Goal: Task Accomplishment & Management: Complete application form

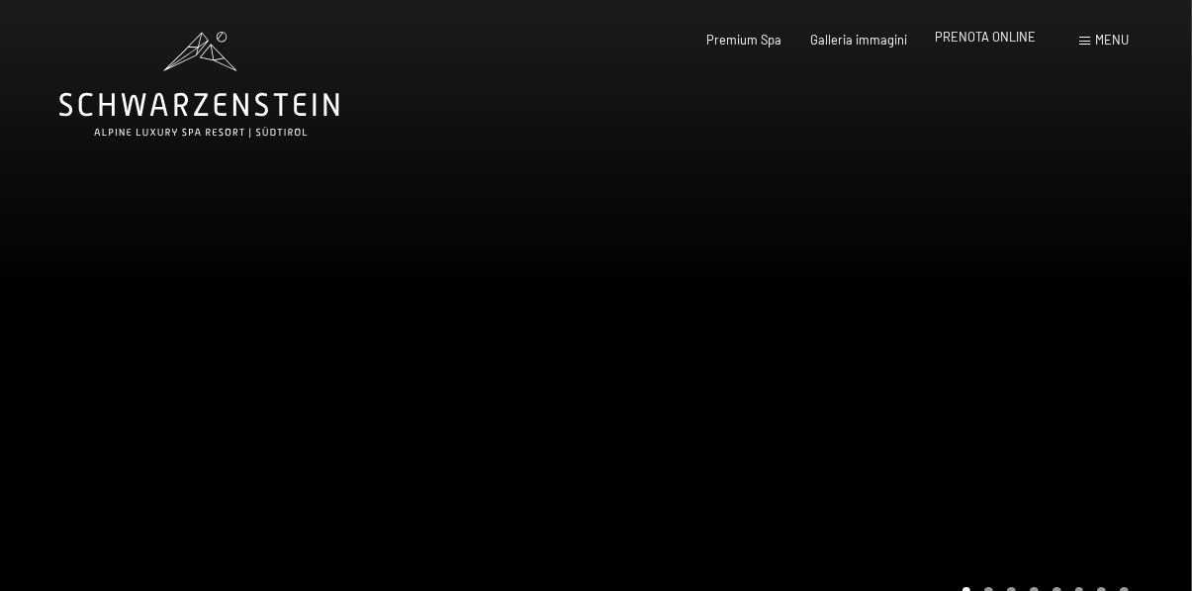
click at [995, 43] on span "PRENOTA ONLINE" at bounding box center [985, 37] width 101 height 16
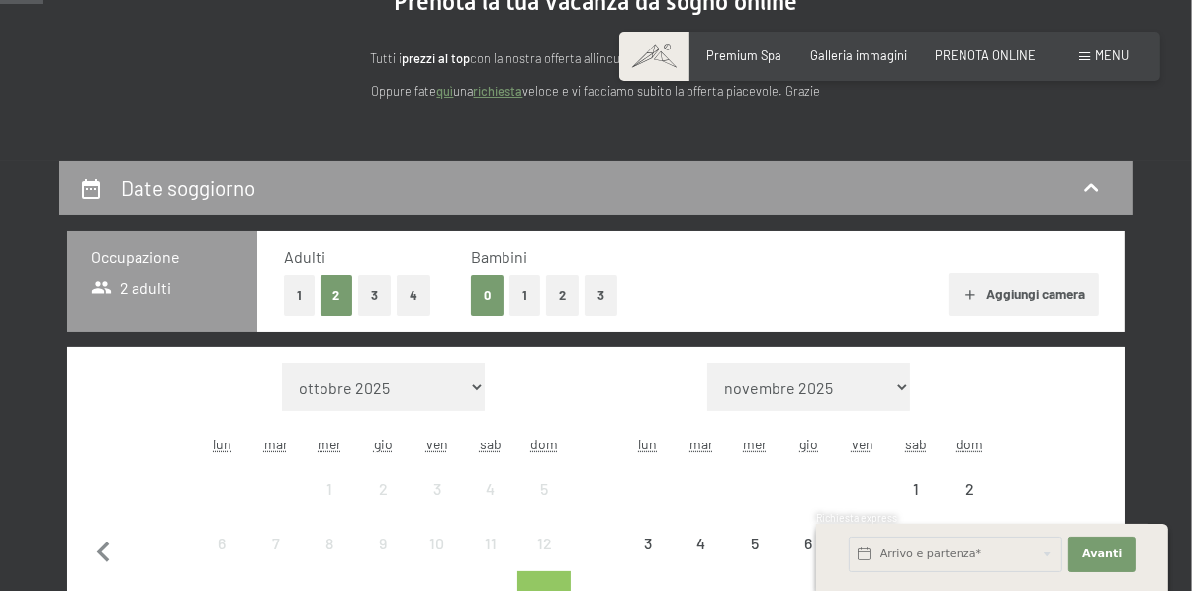
scroll to position [287, 0]
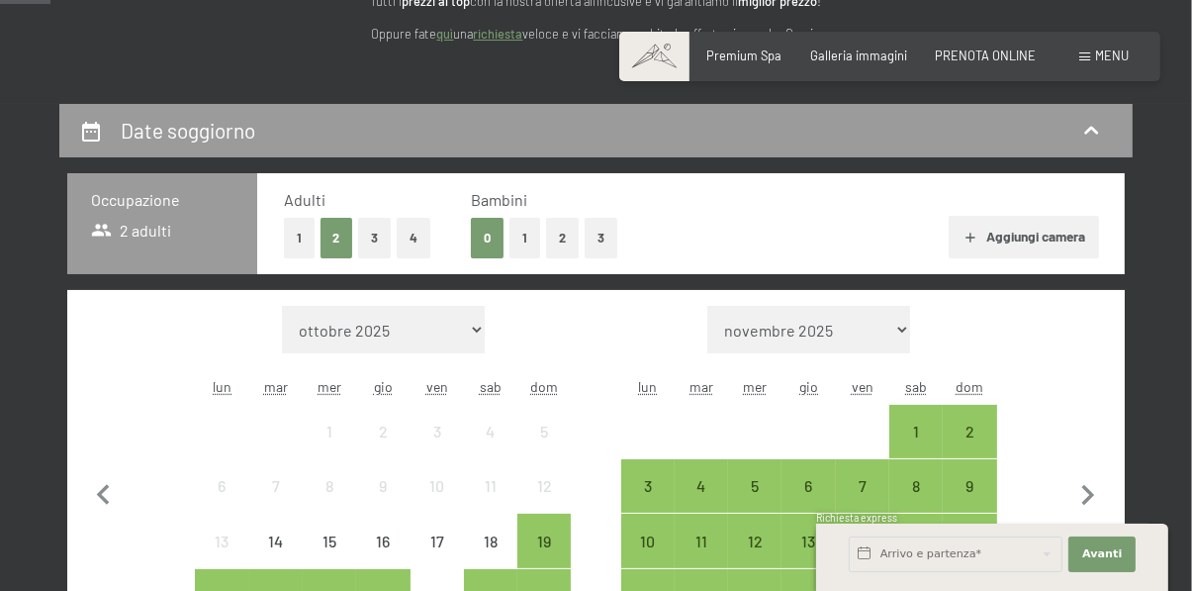
click at [337, 242] on button "2" at bounding box center [337, 238] width 33 height 41
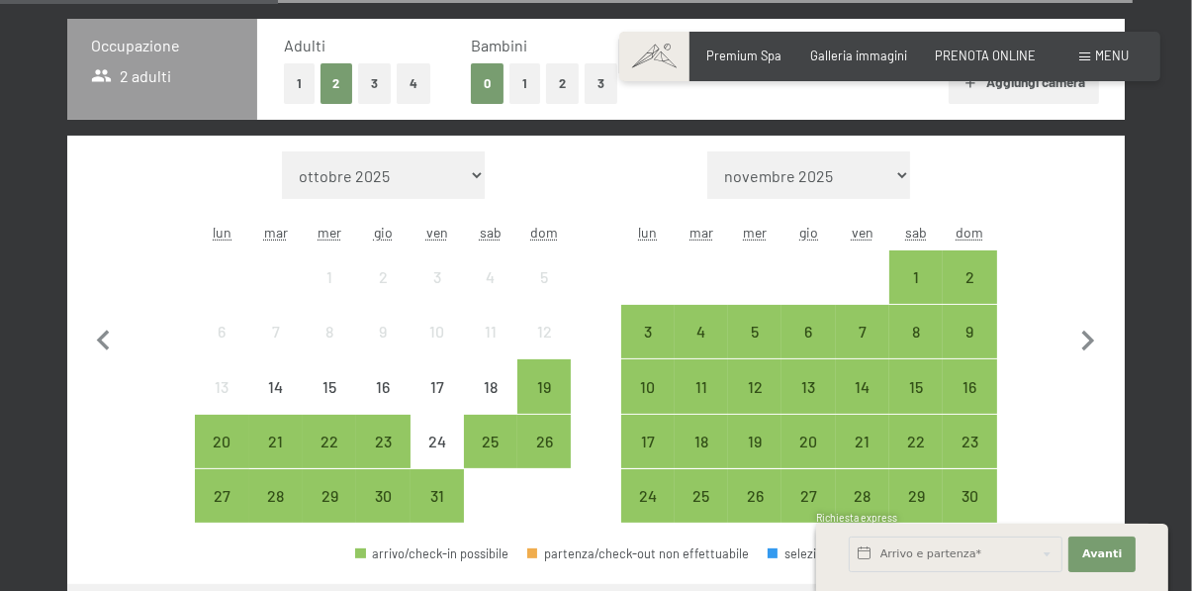
scroll to position [439, 0]
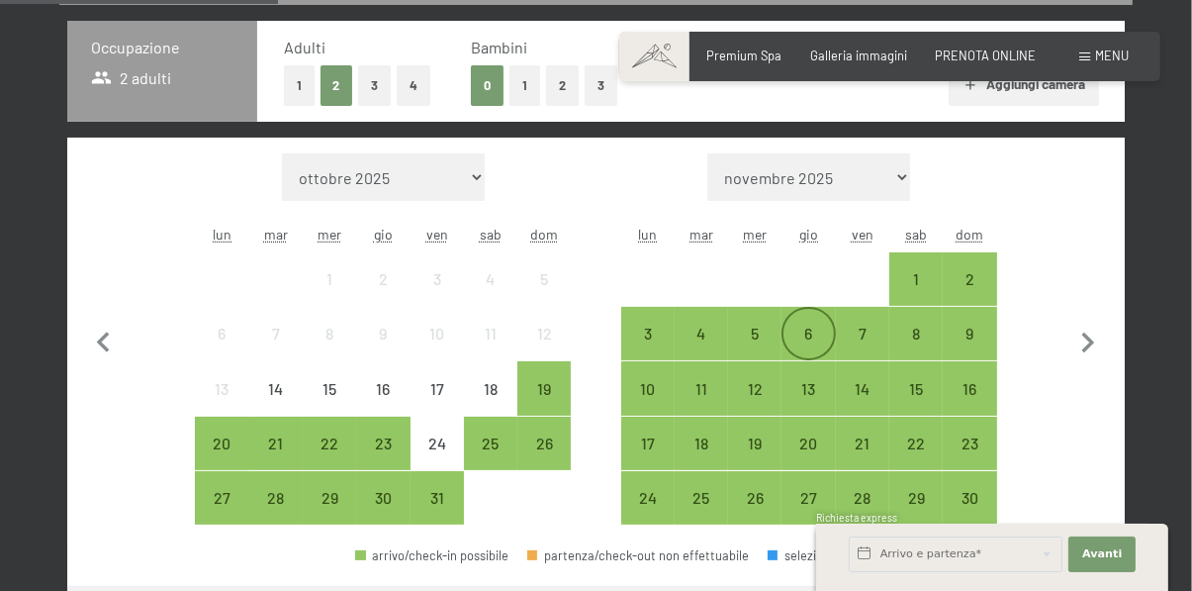
click at [820, 332] on div "6" at bounding box center [808, 350] width 49 height 49
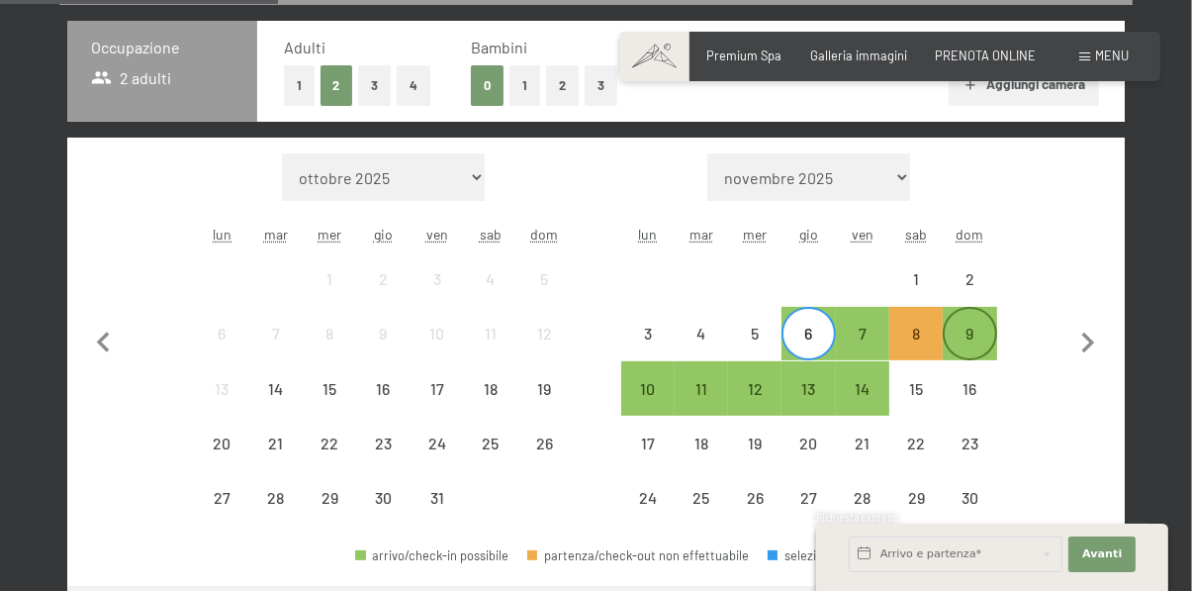
click at [983, 329] on div "9" at bounding box center [969, 350] width 49 height 49
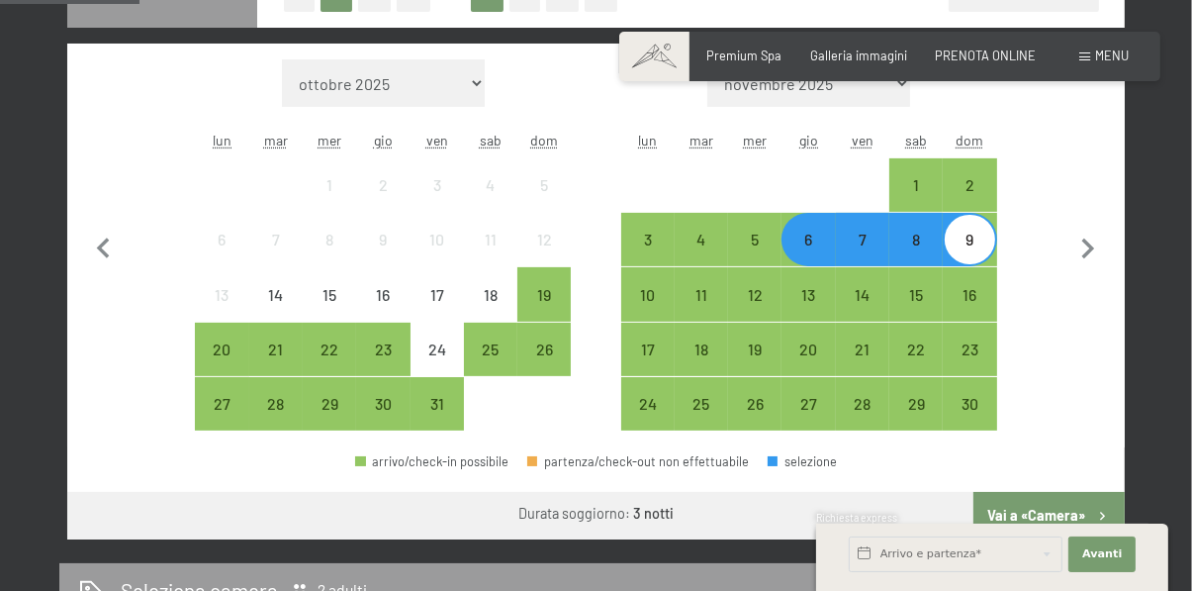
scroll to position [597, 0]
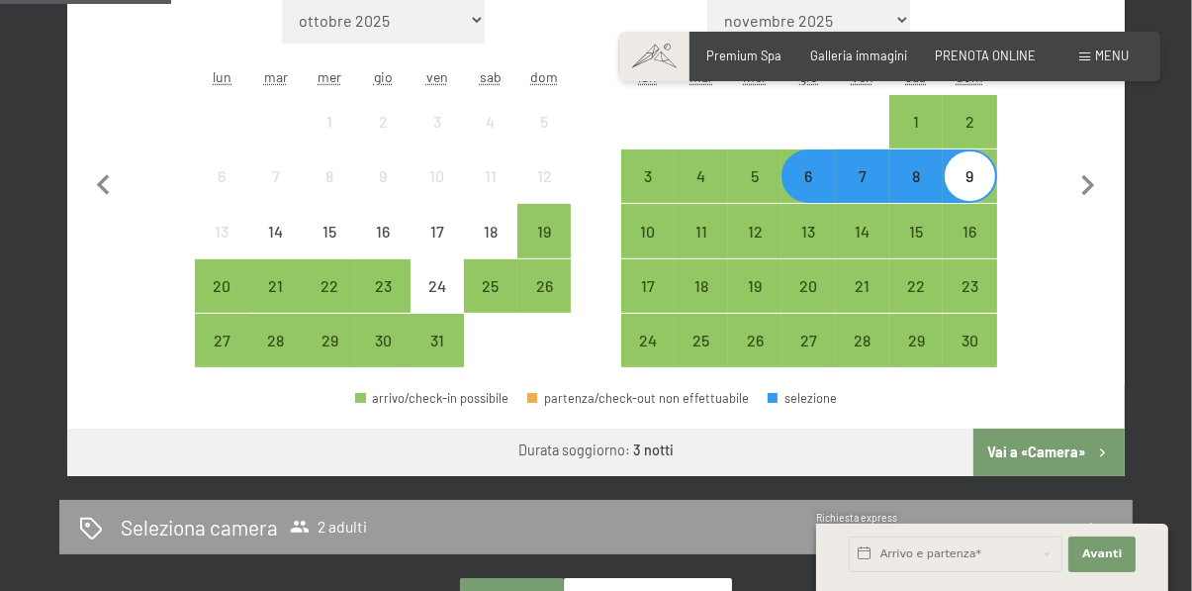
click at [1081, 453] on button "Vai a «Camera»" at bounding box center [1049, 451] width 151 height 47
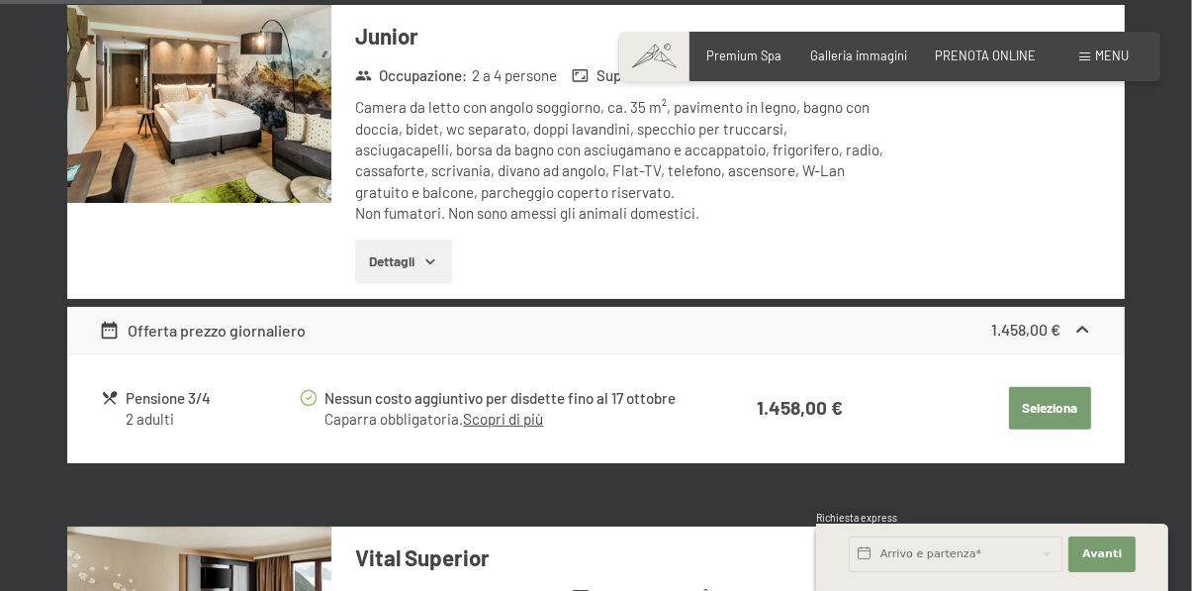
scroll to position [610, 0]
click at [1064, 405] on button "Seleziona" at bounding box center [1050, 409] width 82 height 44
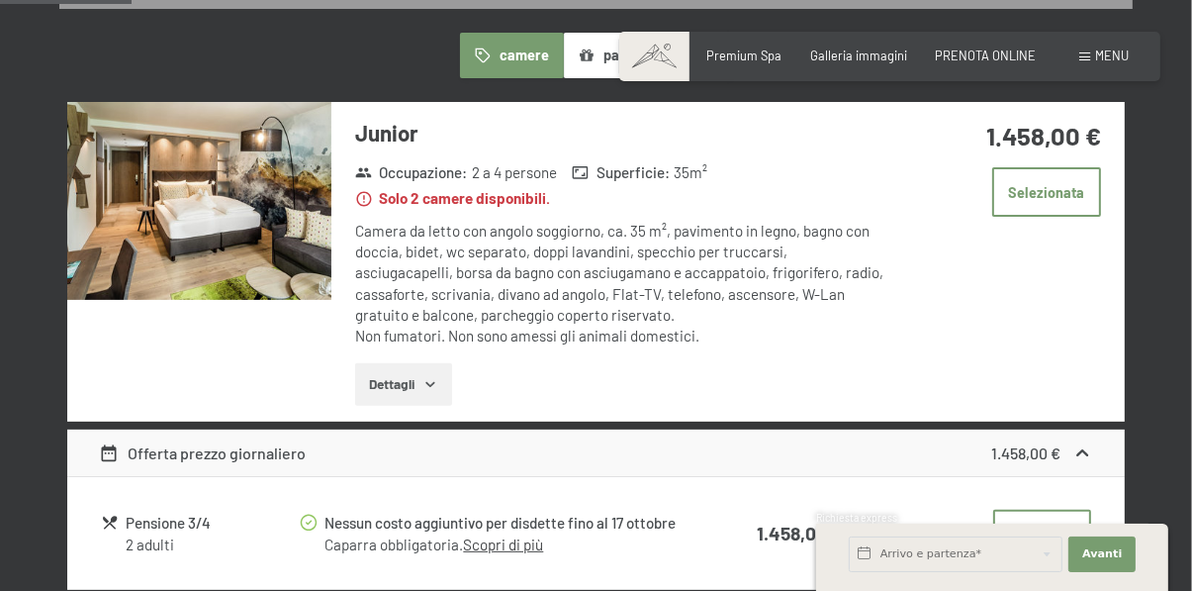
scroll to position [512, 0]
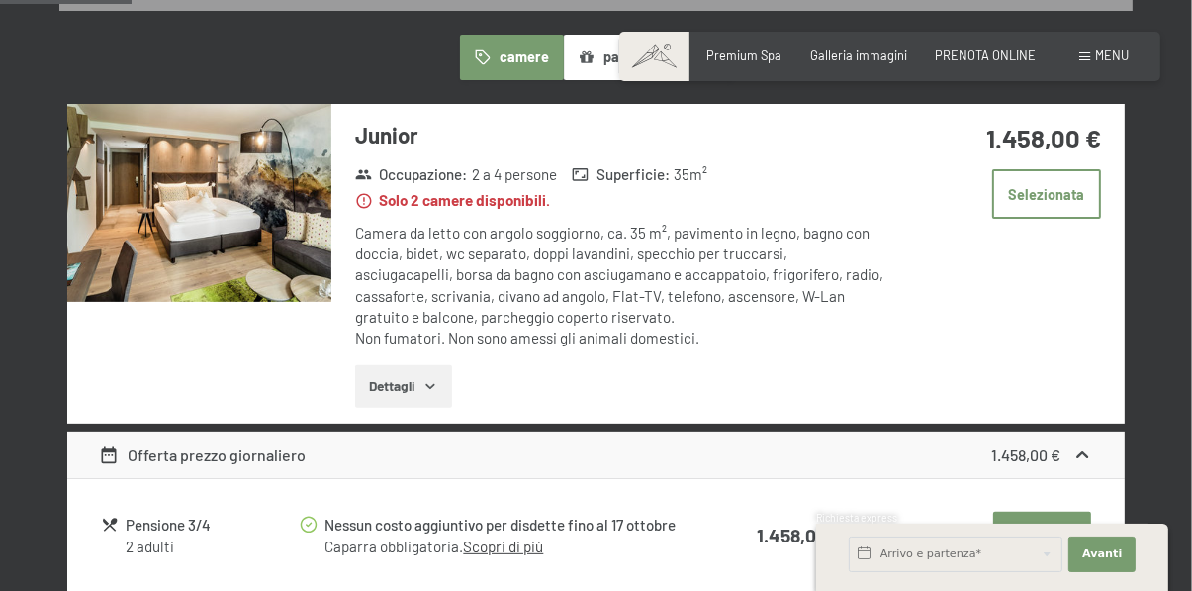
click at [1066, 539] on button "Selezionata" at bounding box center [1042, 535] width 98 height 47
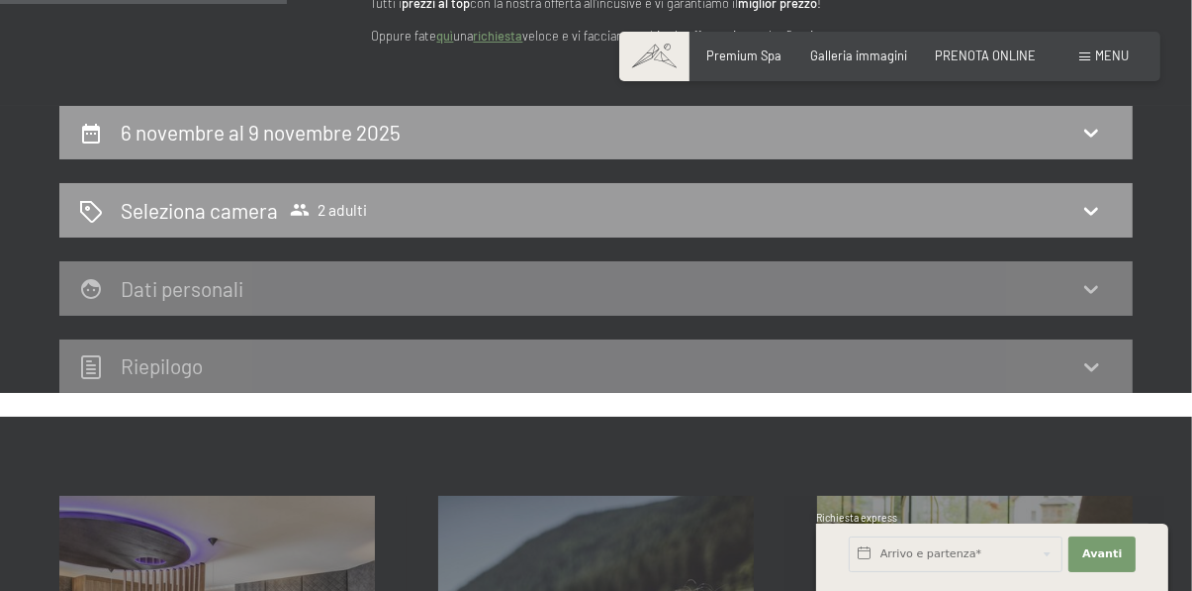
scroll to position [286, 0]
click at [1105, 301] on div "Dati personali" at bounding box center [596, 287] width 1074 height 54
click at [1095, 279] on icon at bounding box center [1091, 288] width 24 height 24
click at [1086, 294] on icon at bounding box center [1091, 288] width 24 height 24
click at [1046, 298] on div "Dati personali" at bounding box center [596, 287] width 1034 height 29
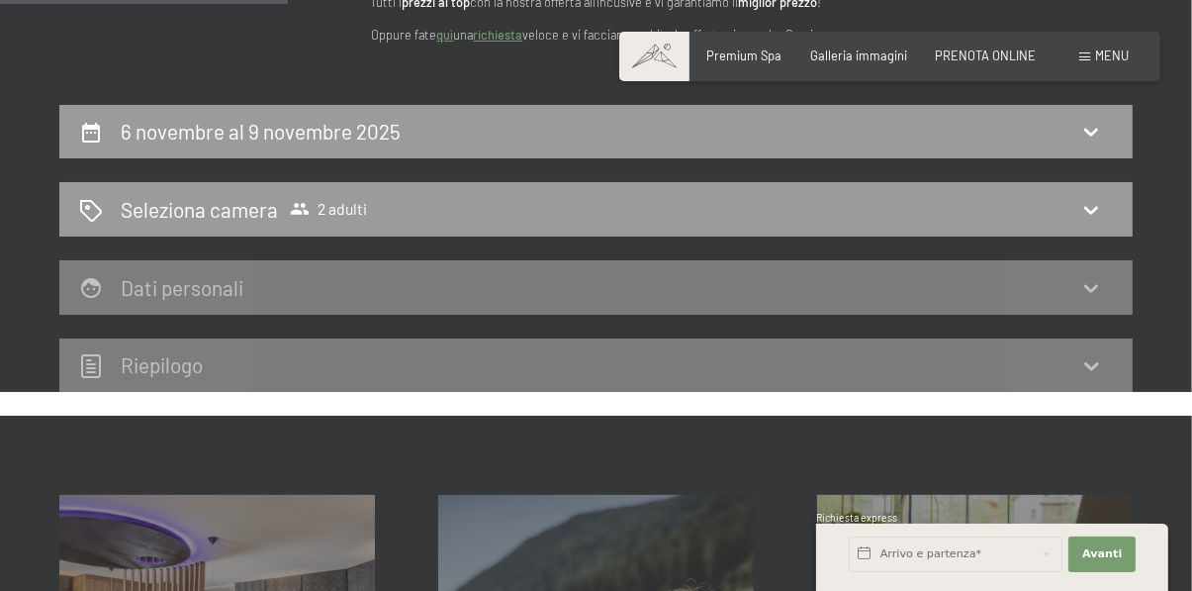
click at [1013, 338] on div "Riepilogo" at bounding box center [596, 365] width 1074 height 54
click at [1017, 384] on div "Riepilogo" at bounding box center [596, 365] width 1074 height 54
click at [1053, 368] on div "Riepilogo" at bounding box center [596, 364] width 1034 height 29
click at [1086, 230] on div "Seleziona camera 2 adulti" at bounding box center [596, 209] width 1074 height 54
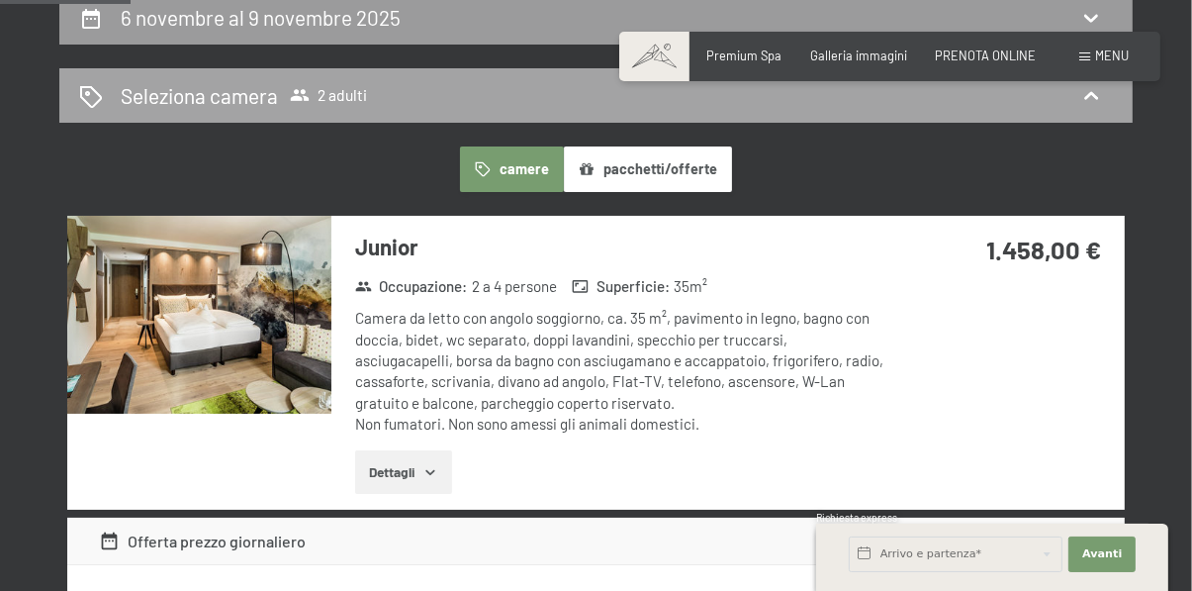
scroll to position [394, 0]
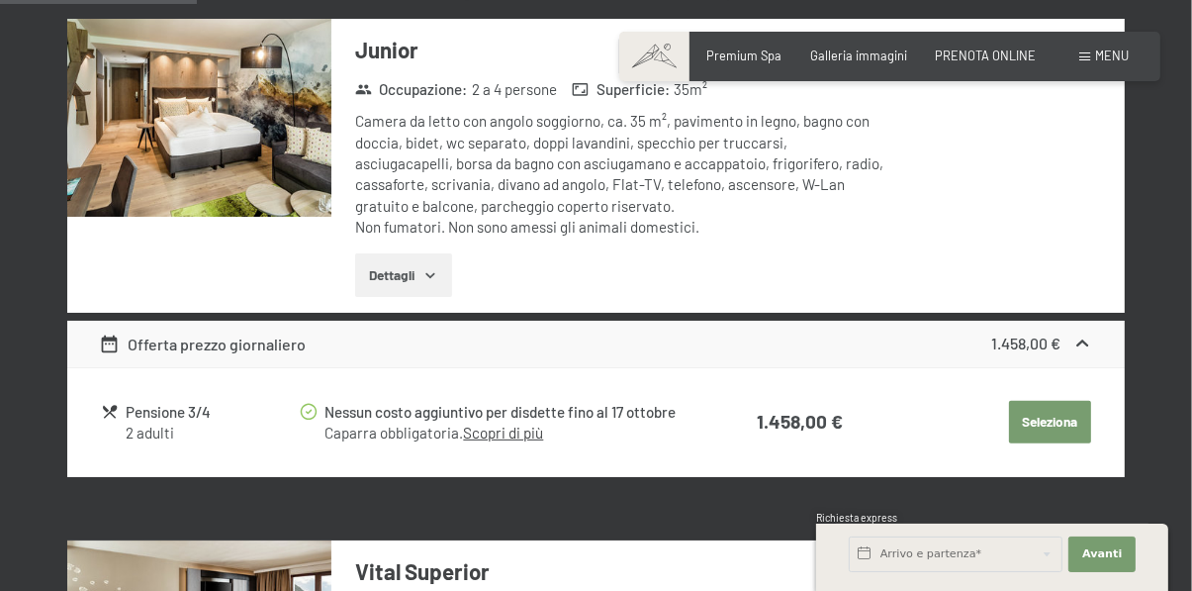
click at [1074, 420] on button "Seleziona" at bounding box center [1050, 423] width 82 height 44
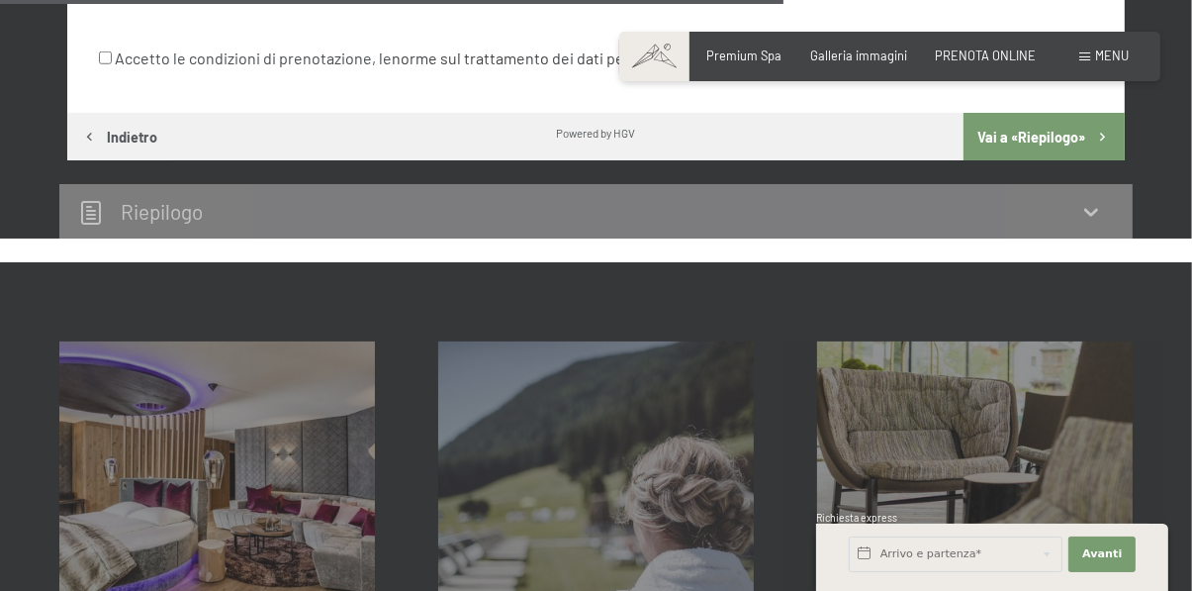
scroll to position [1503, 0]
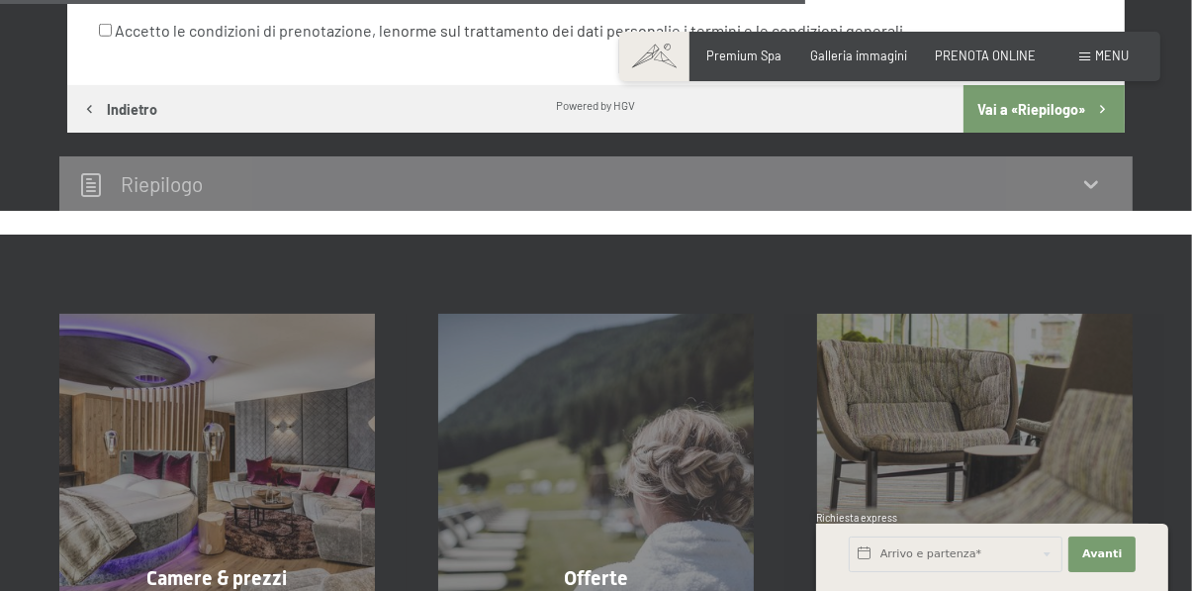
click at [1086, 196] on div "Riepilogo" at bounding box center [596, 183] width 1034 height 29
click at [1066, 185] on div "Riepilogo" at bounding box center [596, 183] width 1034 height 29
click at [1084, 209] on div "Riepilogo" at bounding box center [596, 183] width 1074 height 54
click at [1092, 193] on icon at bounding box center [1091, 184] width 24 height 24
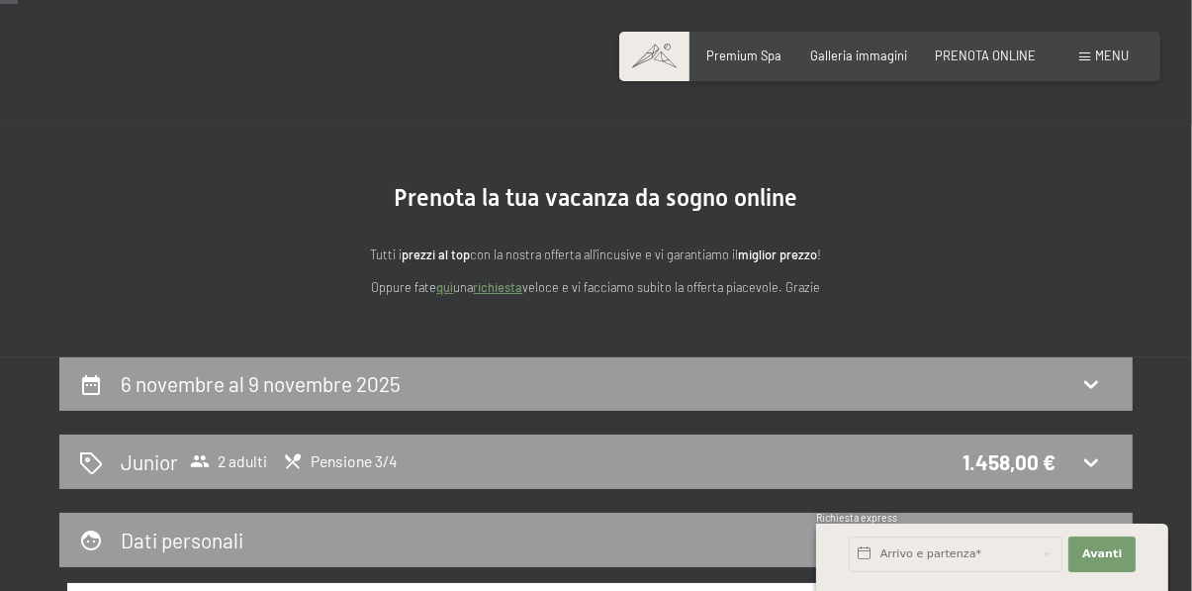
scroll to position [0, 0]
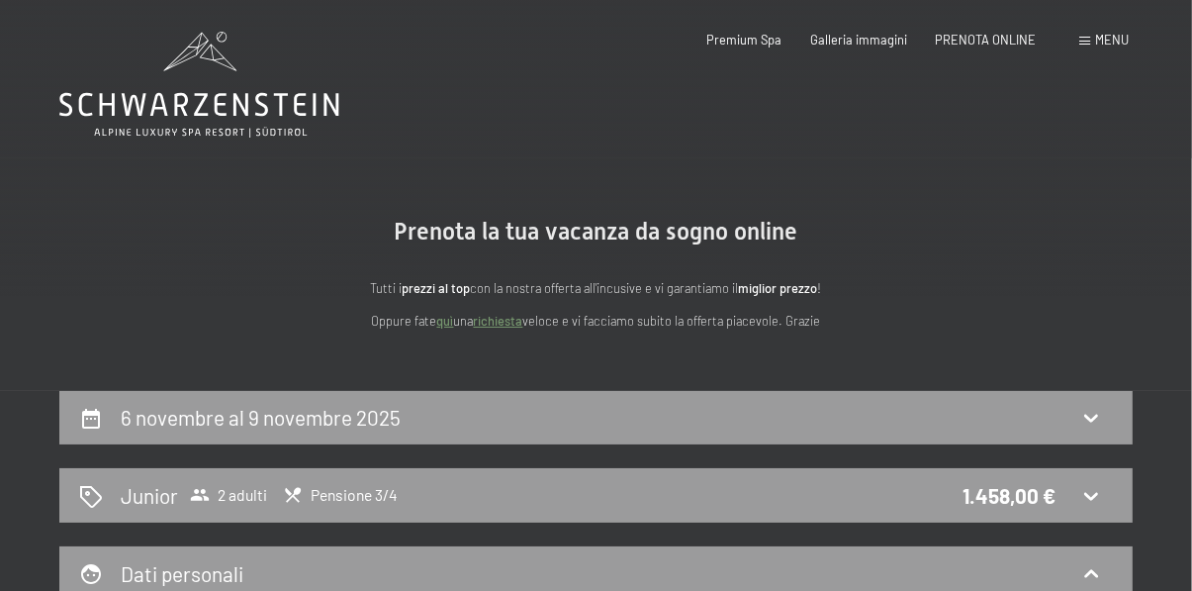
click at [776, 37] on span "Premium Spa" at bounding box center [744, 37] width 75 height 16
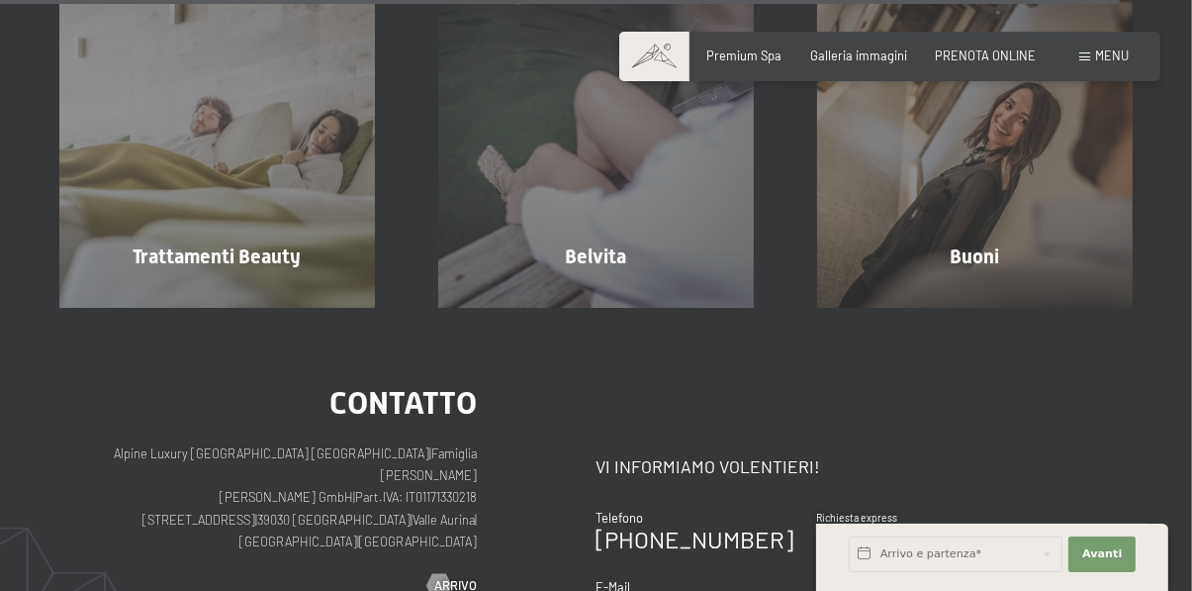
scroll to position [9246, 0]
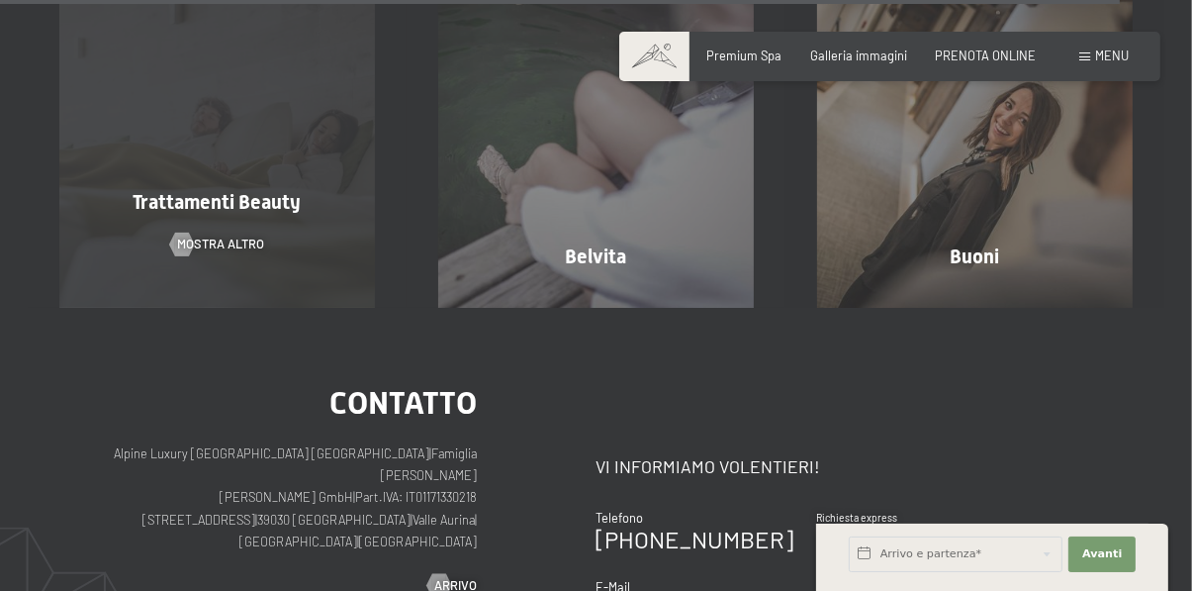
click at [289, 285] on div "Trattamenti Beauty mostra altro" at bounding box center [217, 150] width 379 height 316
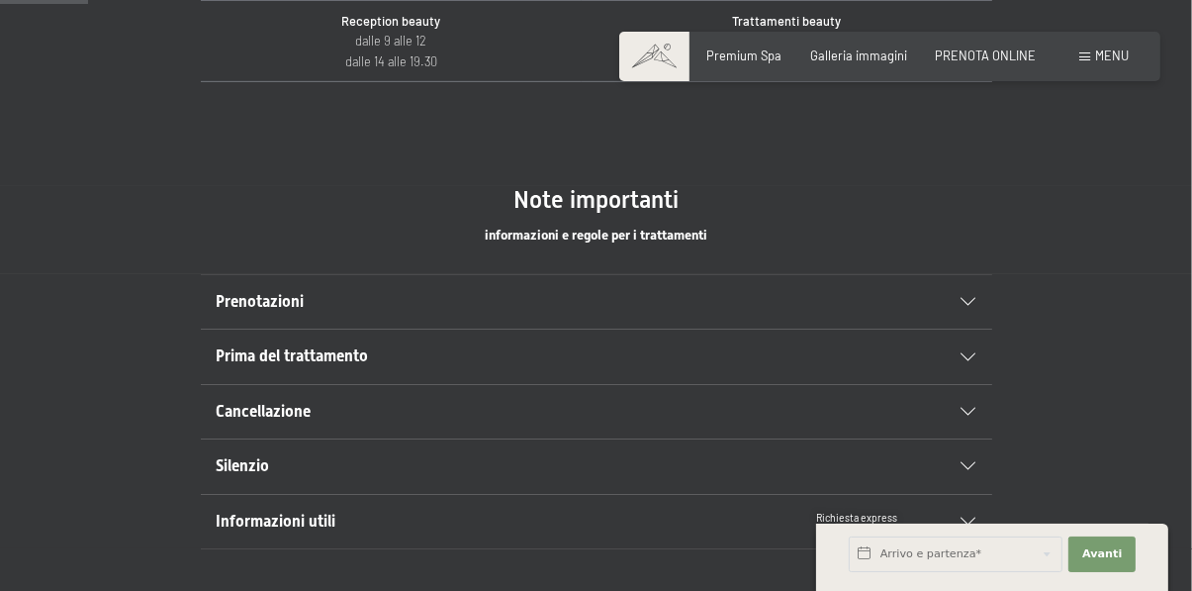
scroll to position [942, 0]
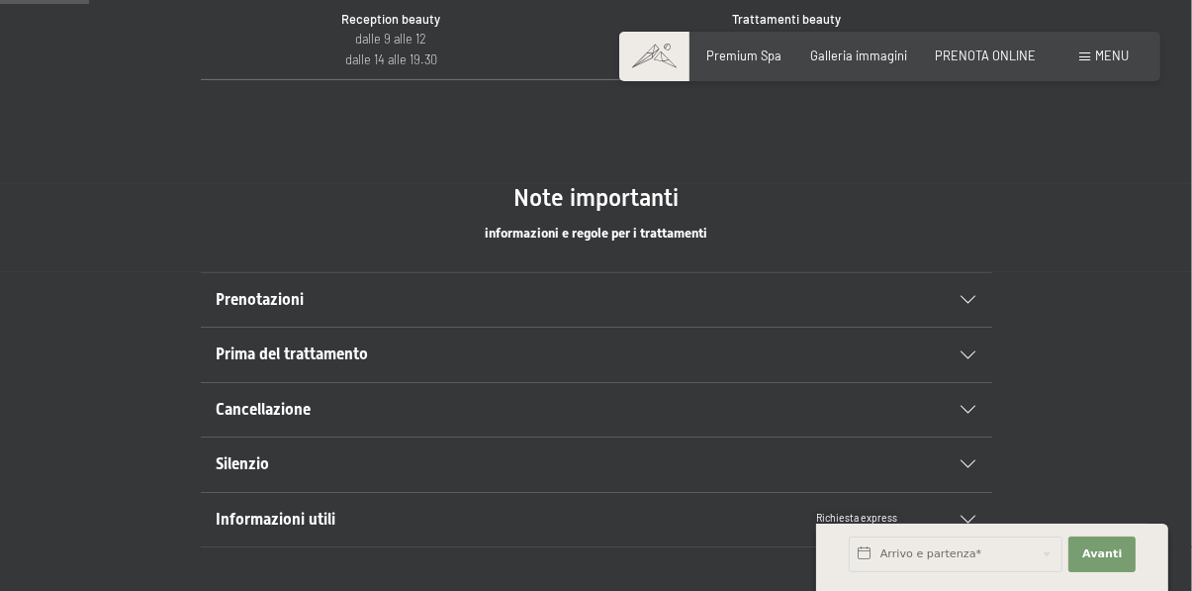
click at [968, 300] on icon at bounding box center [969, 300] width 15 height 8
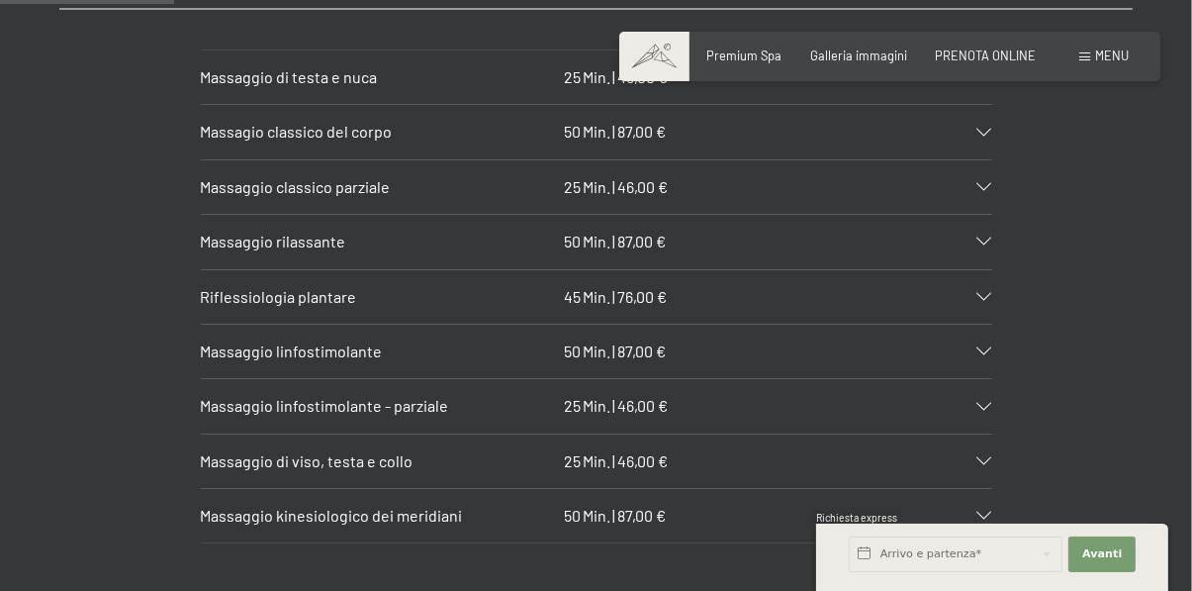
scroll to position [1841, 0]
click at [982, 351] on icon at bounding box center [985, 350] width 15 height 8
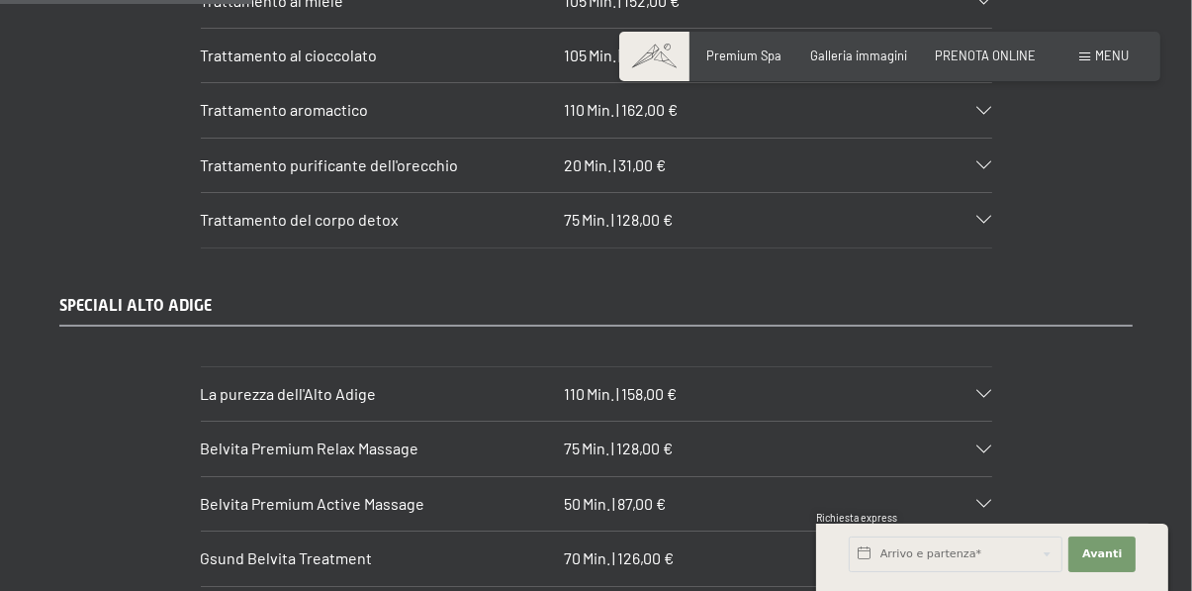
scroll to position [2715, 0]
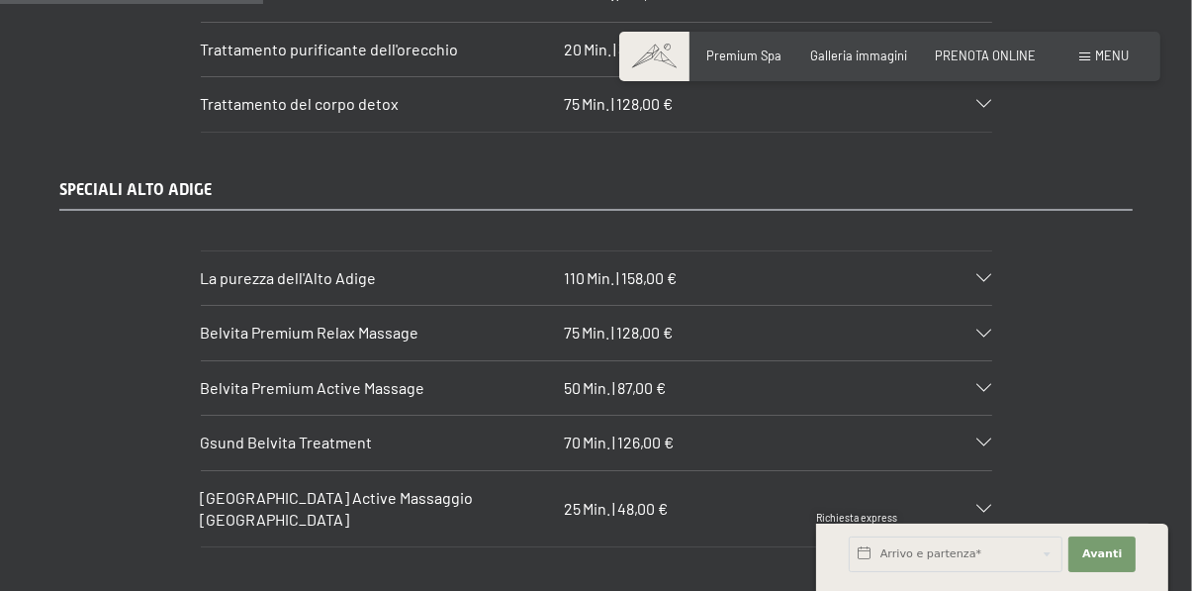
click at [983, 274] on icon at bounding box center [985, 278] width 15 height 8
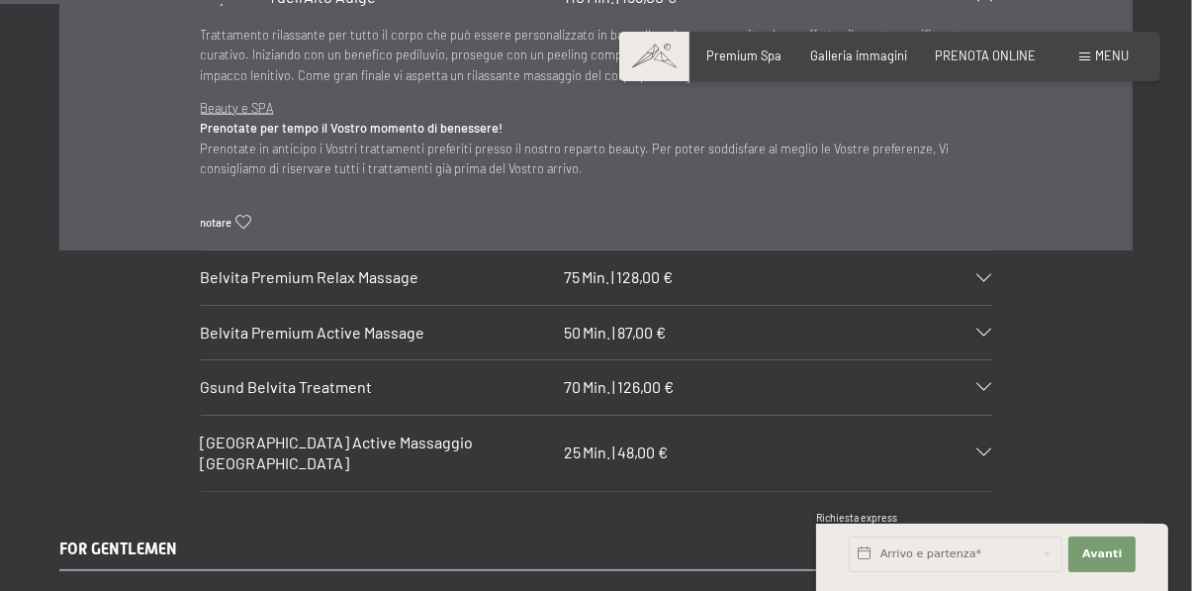
scroll to position [2931, 0]
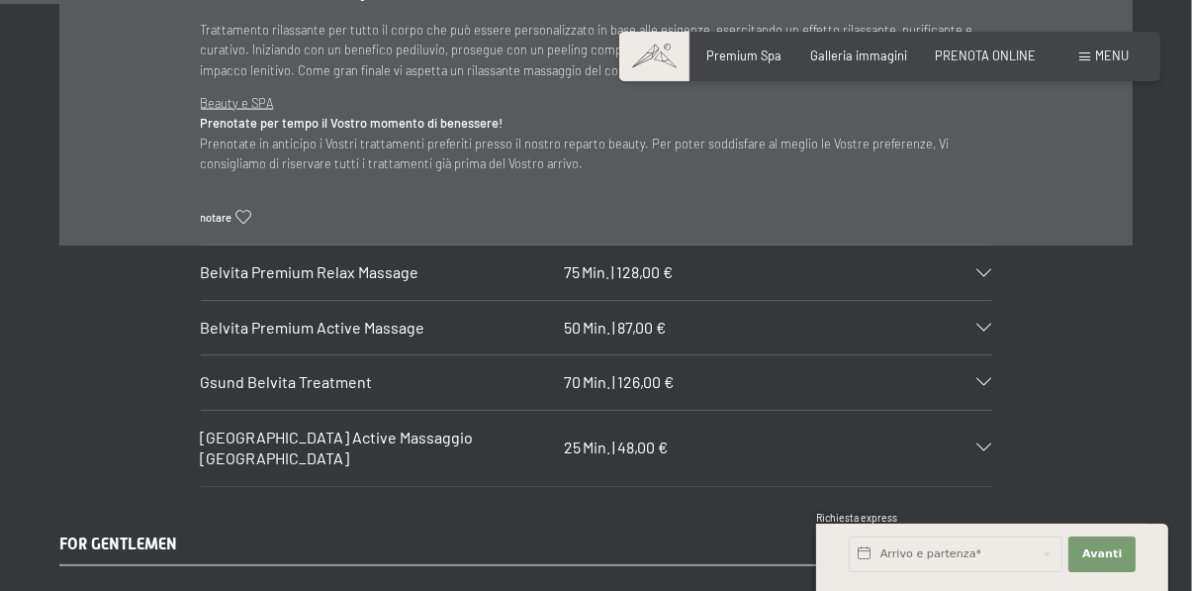
click at [982, 270] on icon at bounding box center [985, 273] width 15 height 8
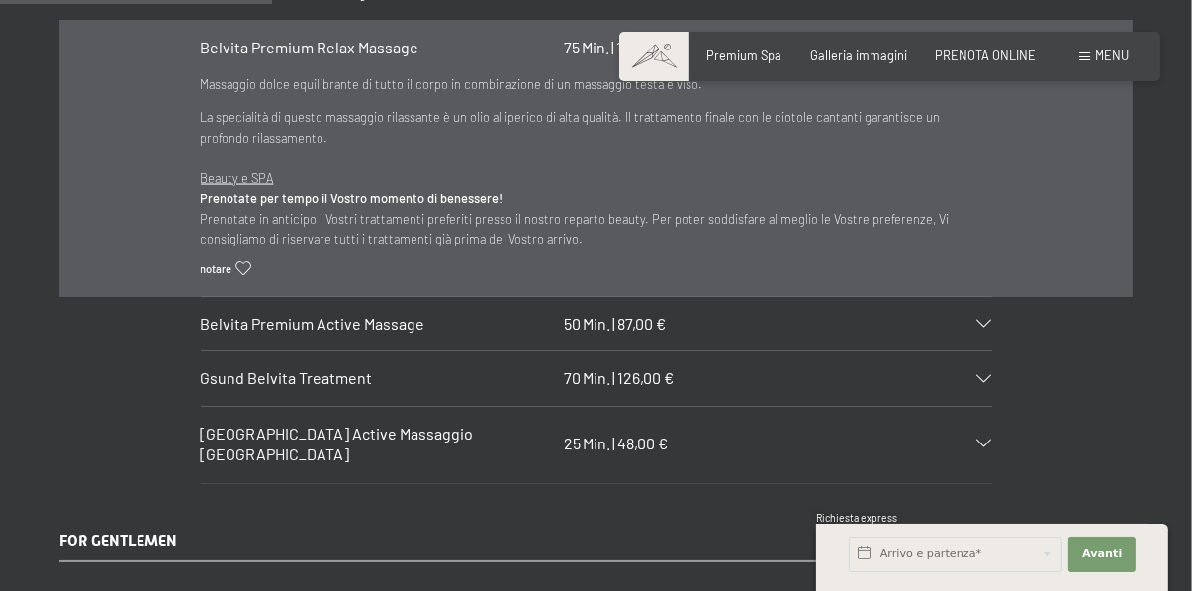
click at [989, 320] on icon at bounding box center [985, 324] width 15 height 8
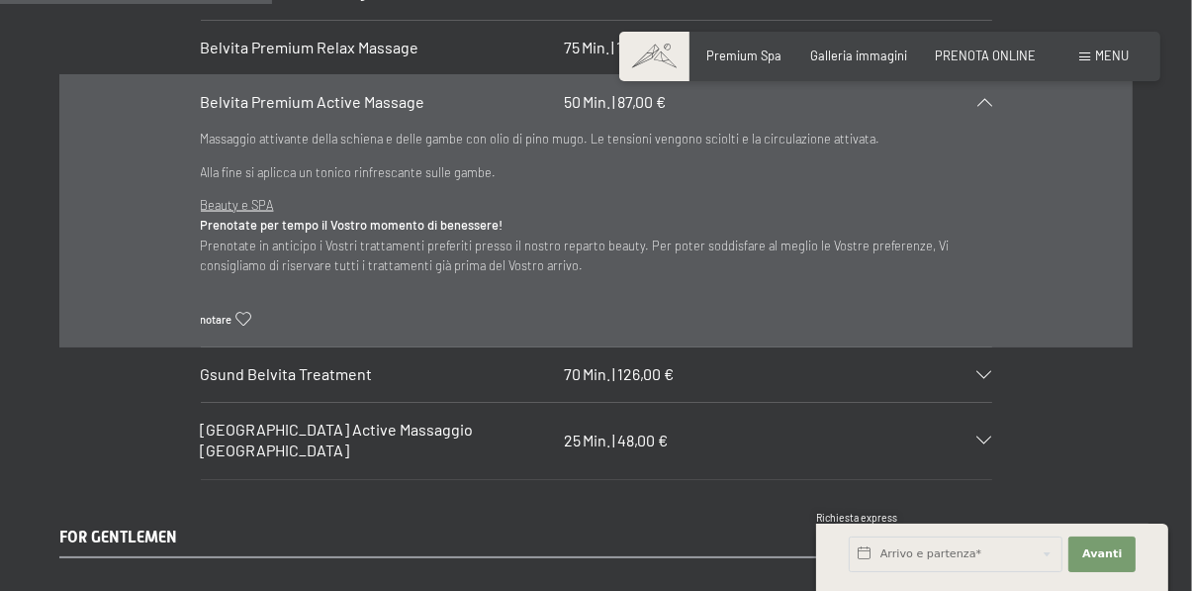
click at [982, 371] on icon at bounding box center [985, 375] width 15 height 8
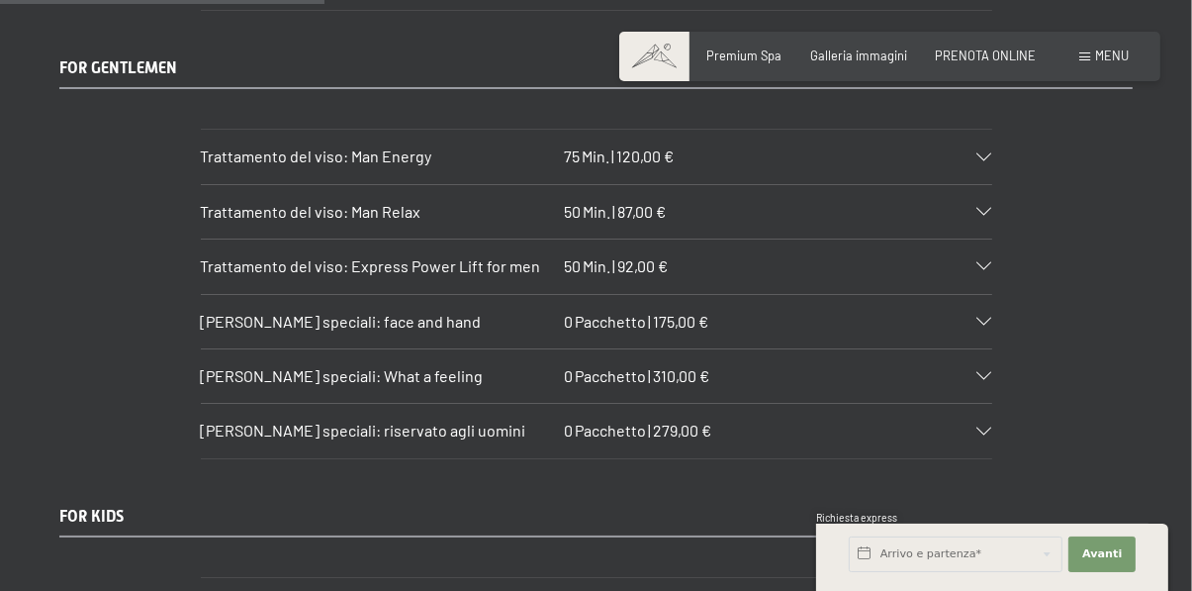
scroll to position [3545, 0]
click at [989, 314] on div "Pacchetti speciali: face and hand 0 Pacchetto | 175,00 €" at bounding box center [597, 322] width 792 height 53
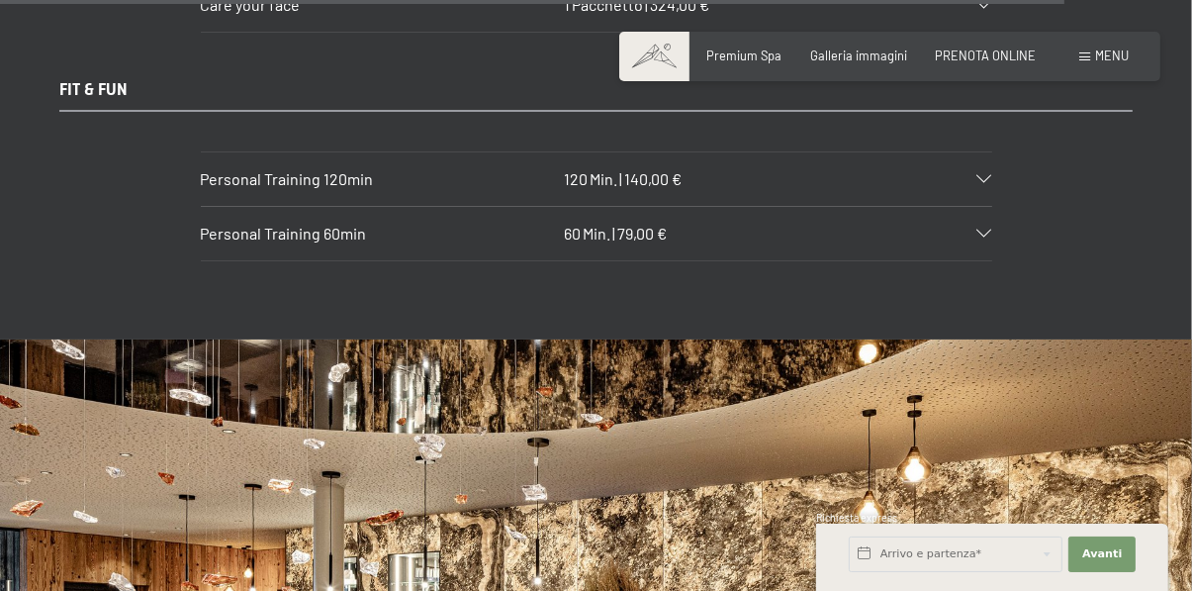
scroll to position [11473, 0]
click at [989, 157] on div "Personal Training 120min 120 Min. | 140,00 €" at bounding box center [597, 178] width 792 height 53
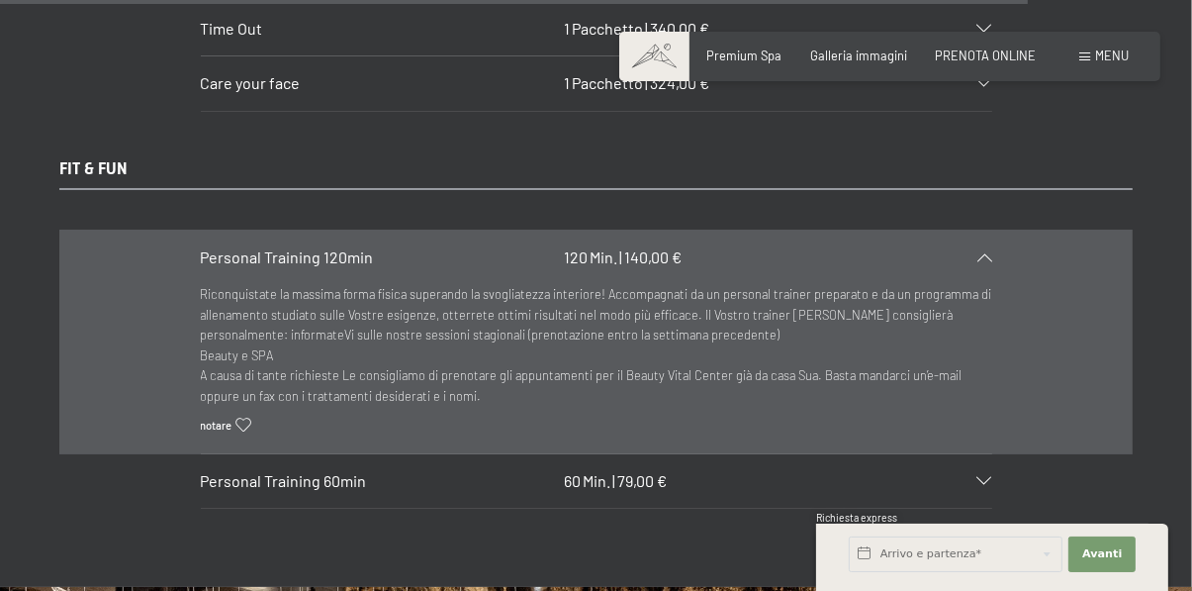
scroll to position [11169, 0]
click at [759, 59] on span "Premium Spa" at bounding box center [744, 53] width 75 height 16
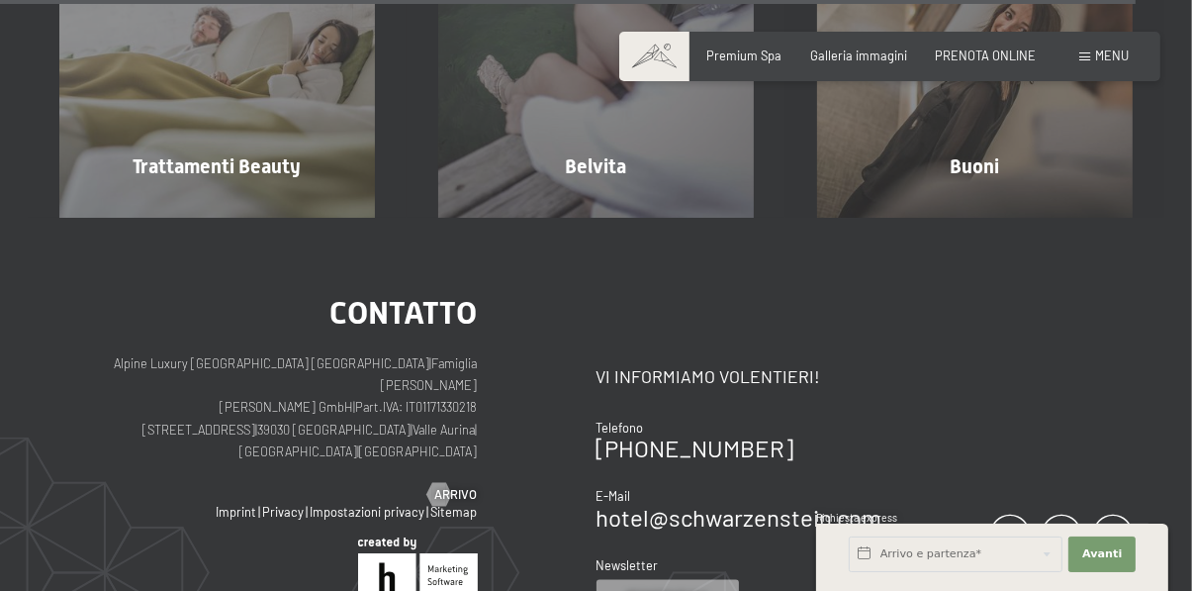
scroll to position [9287, 0]
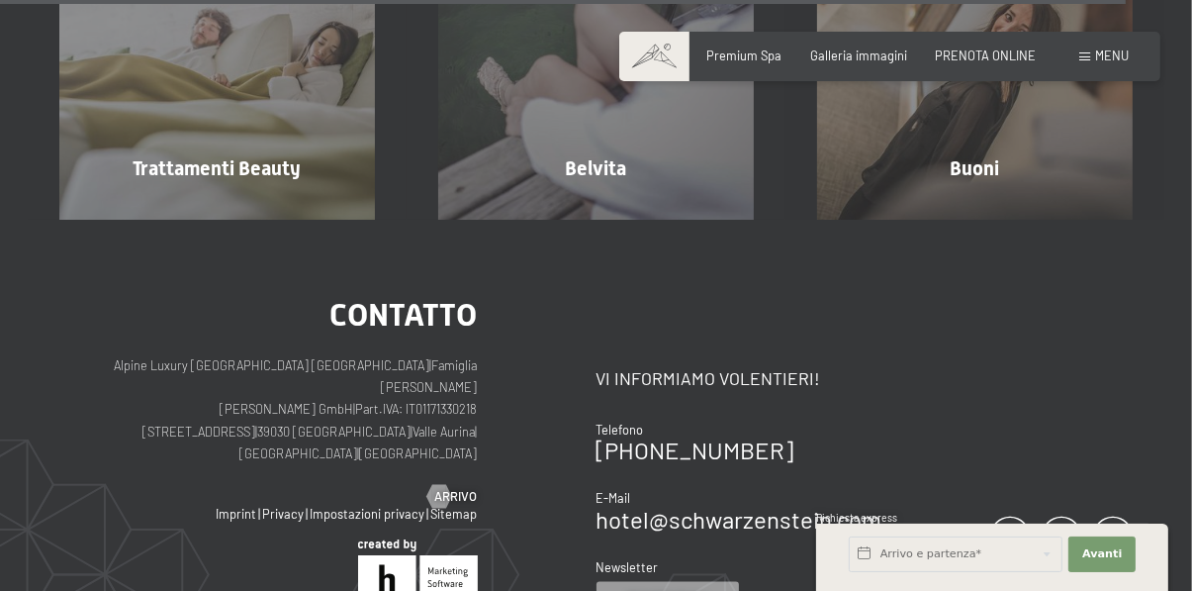
click at [1112, 56] on span "Menu" at bounding box center [1112, 55] width 34 height 16
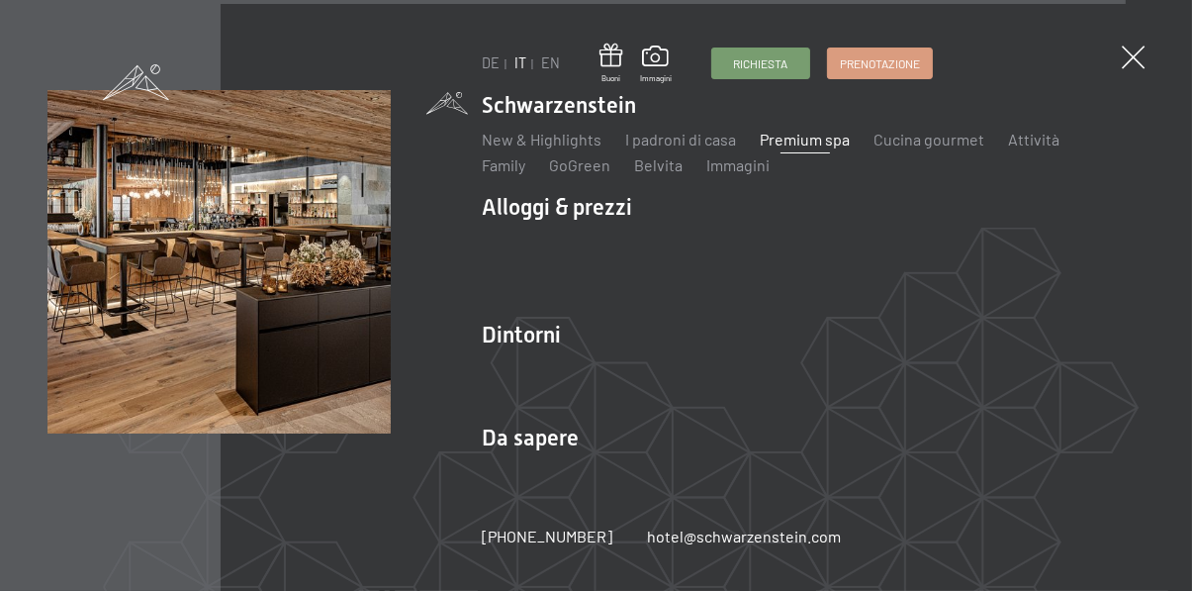
scroll to position [9294, 0]
click at [899, 62] on span "Prenotazione" at bounding box center [880, 60] width 80 height 17
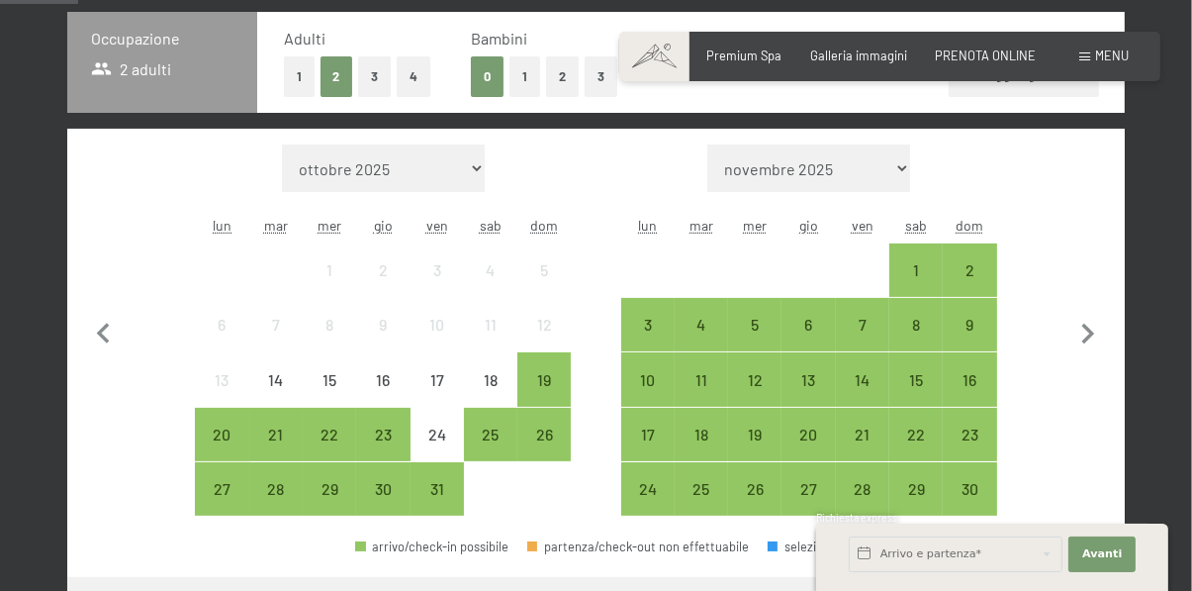
scroll to position [451, 0]
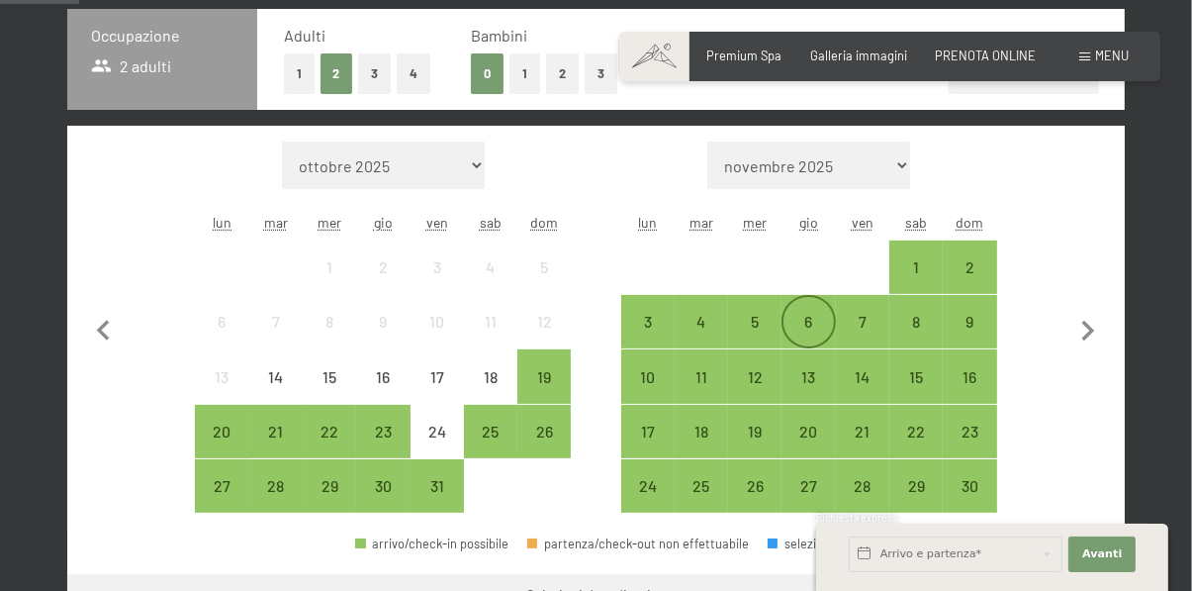
click at [808, 332] on div "6" at bounding box center [808, 338] width 49 height 49
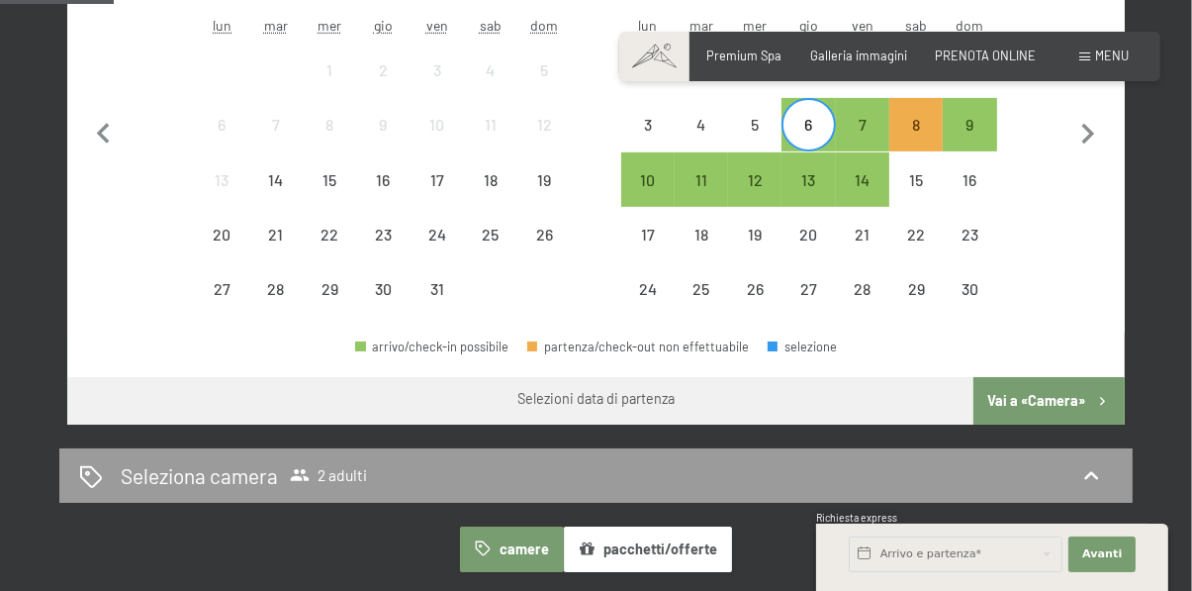
scroll to position [649, 0]
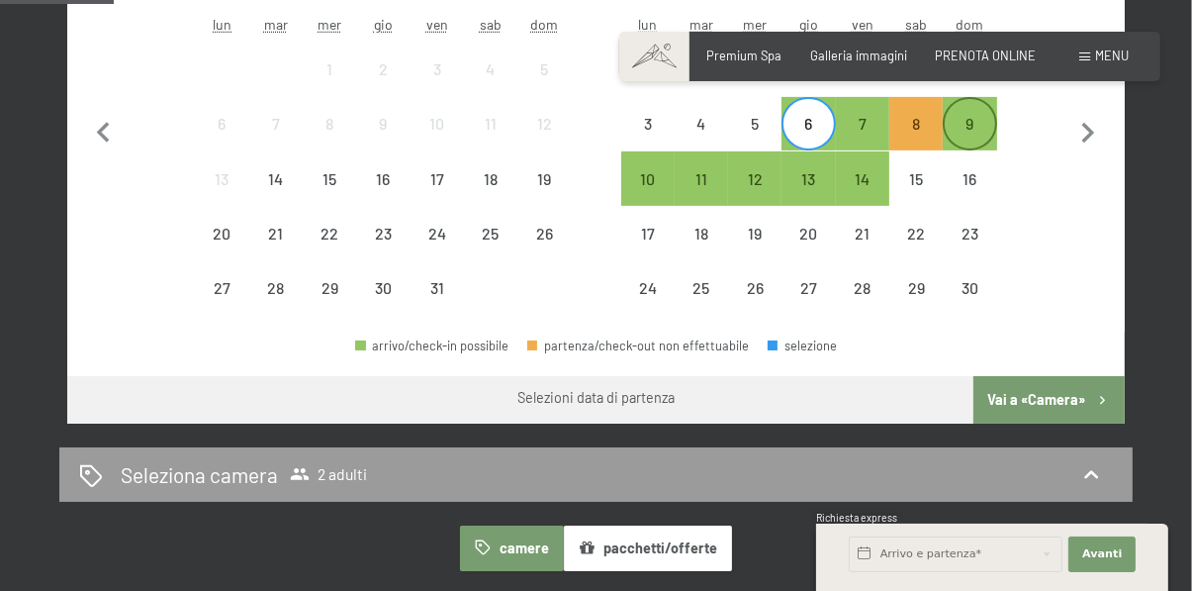
click at [974, 127] on div "9" at bounding box center [969, 140] width 49 height 49
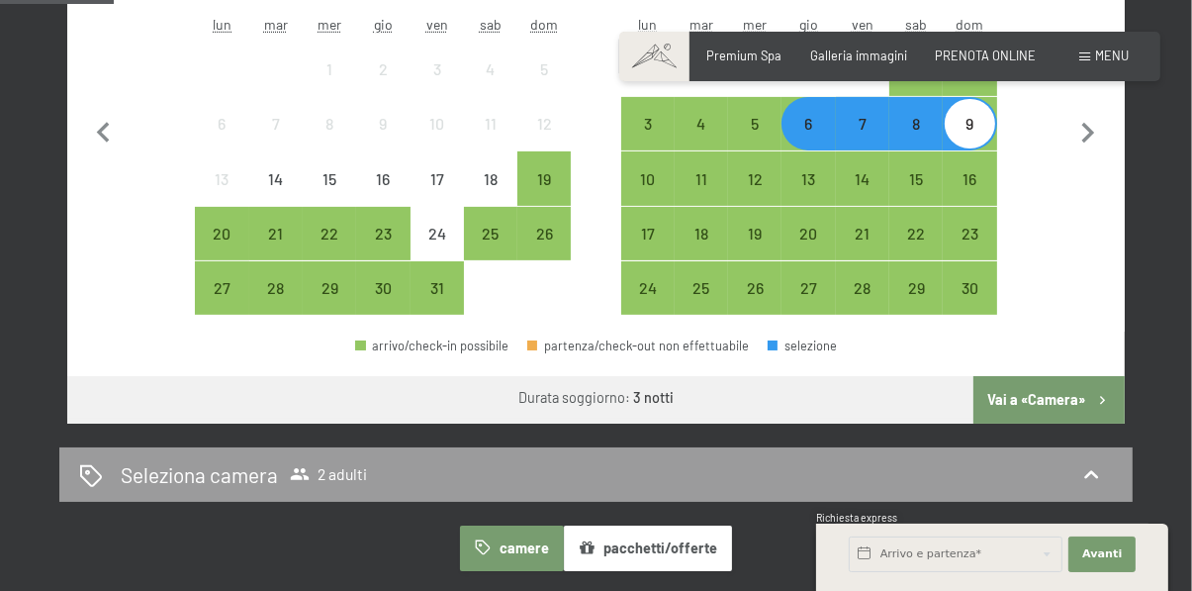
click at [1080, 399] on button "Vai a «Camera»" at bounding box center [1049, 399] width 151 height 47
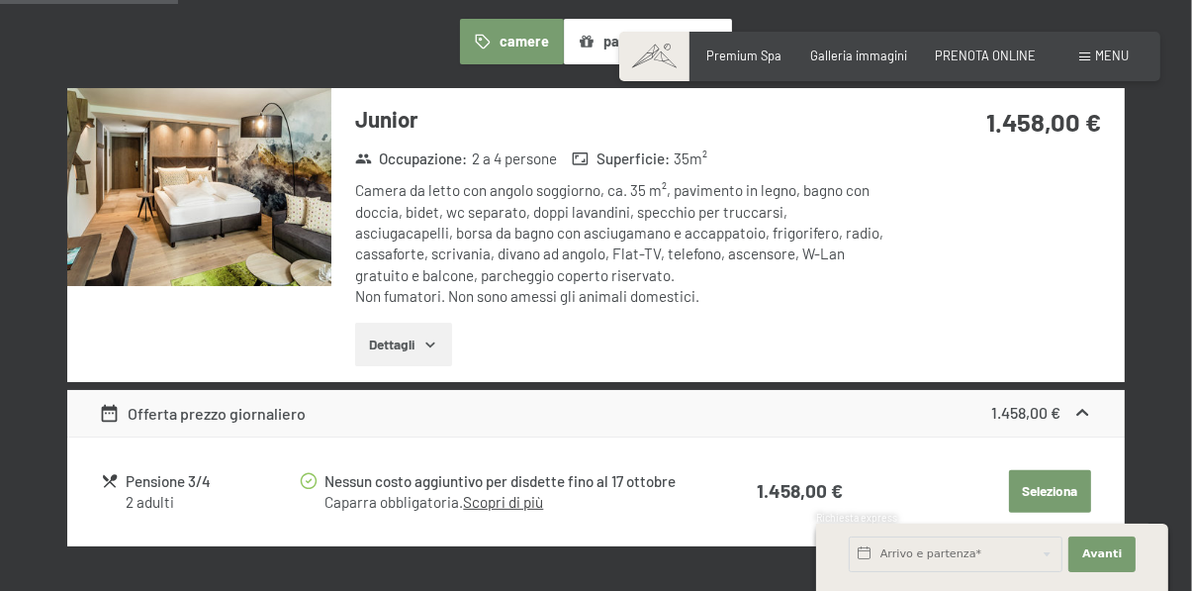
scroll to position [529, 0]
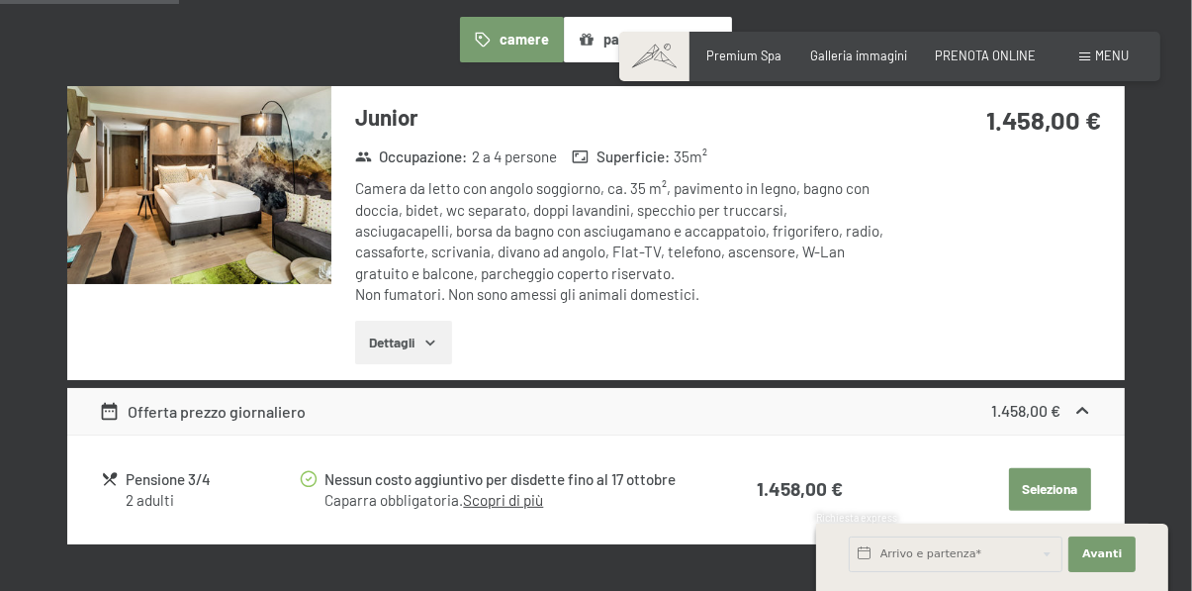
click at [1076, 490] on button "Seleziona" at bounding box center [1050, 490] width 82 height 44
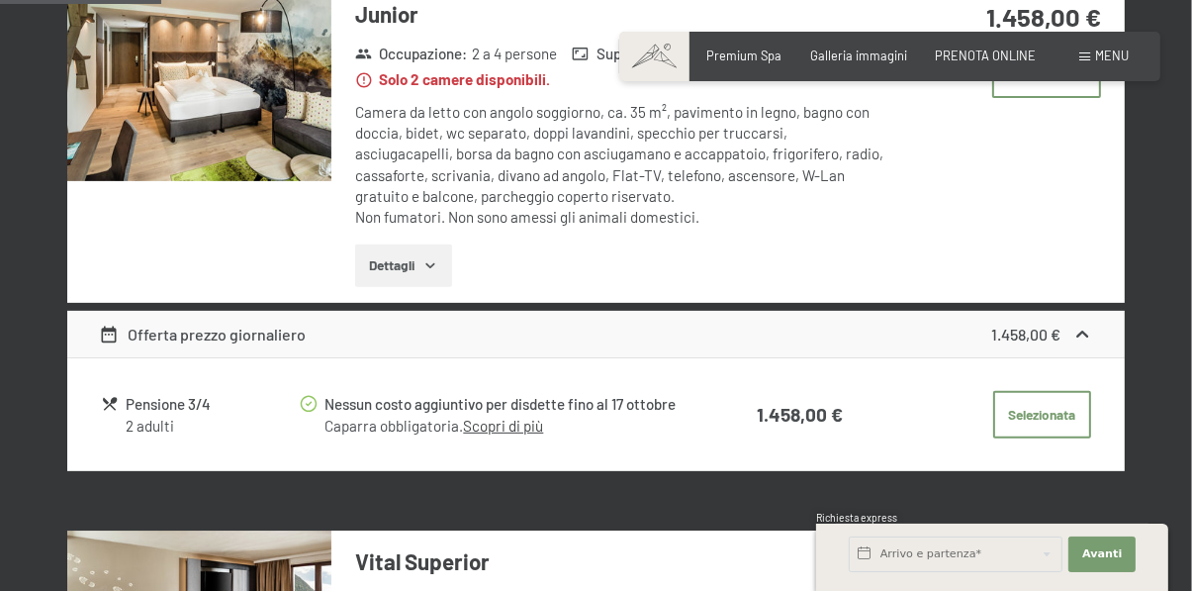
scroll to position [633, 0]
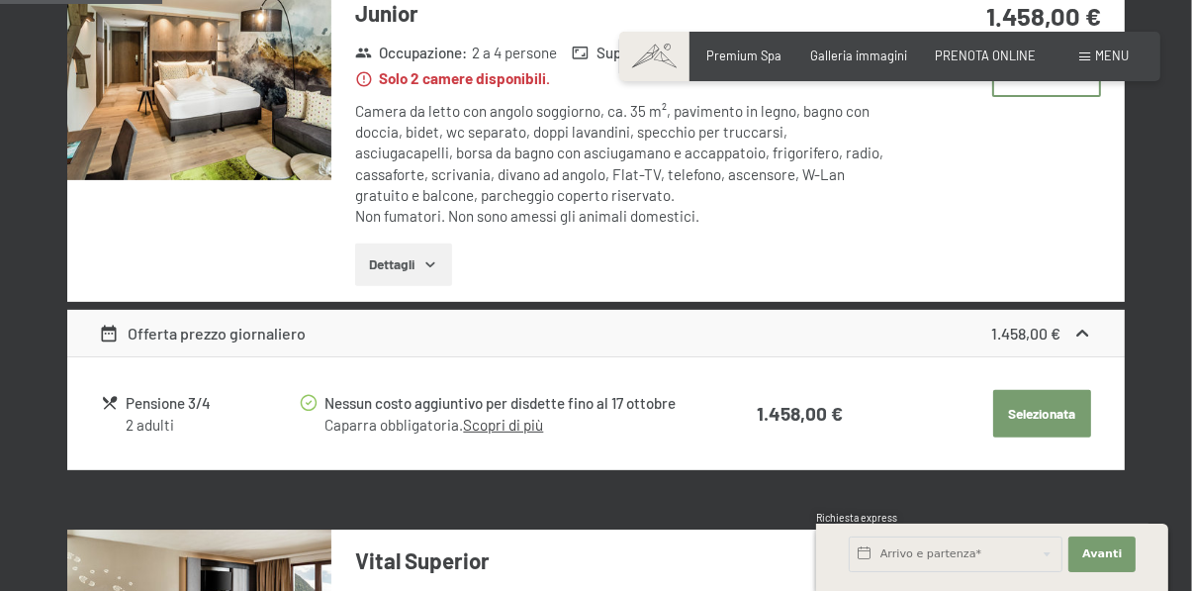
click at [1069, 419] on button "Selezionata" at bounding box center [1042, 413] width 98 height 47
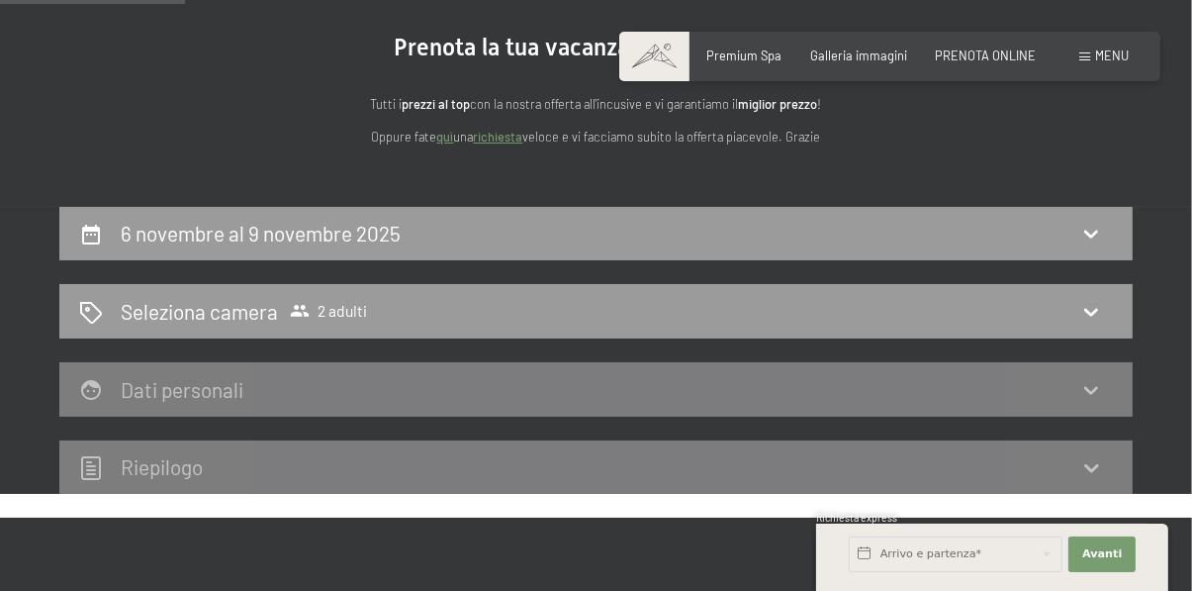
scroll to position [203, 0]
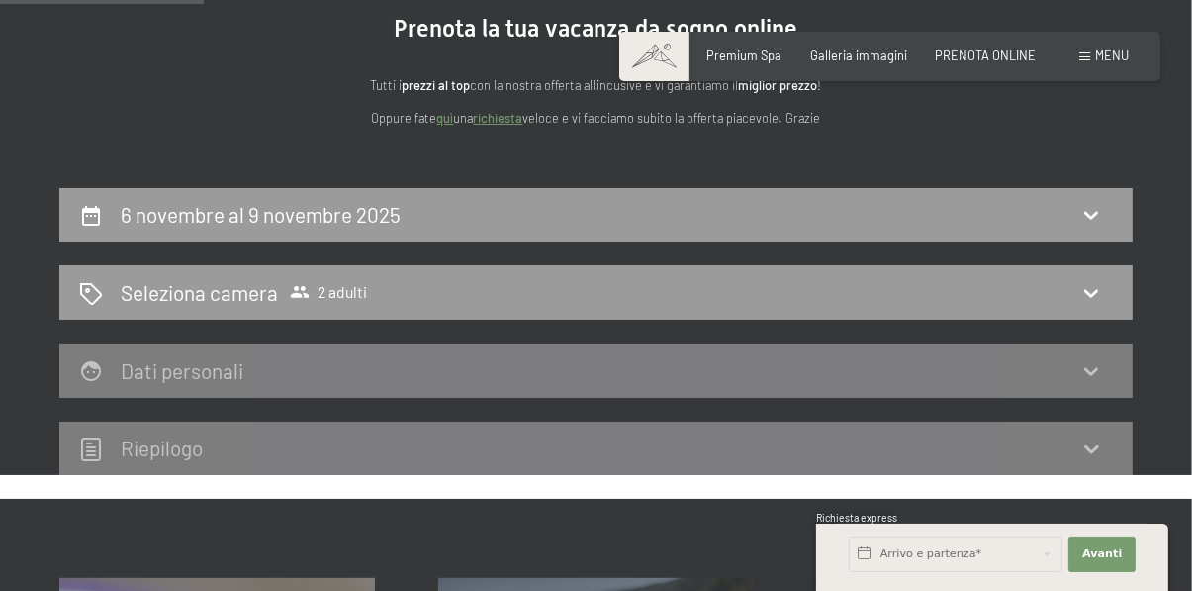
click at [1079, 392] on div "Dati personali" at bounding box center [596, 370] width 1074 height 54
click at [1085, 356] on div "Dati personali" at bounding box center [596, 370] width 1034 height 29
click at [1091, 374] on icon at bounding box center [1091, 371] width 14 height 8
click at [1099, 373] on icon at bounding box center [1091, 371] width 24 height 24
click at [1089, 363] on icon at bounding box center [1091, 371] width 24 height 24
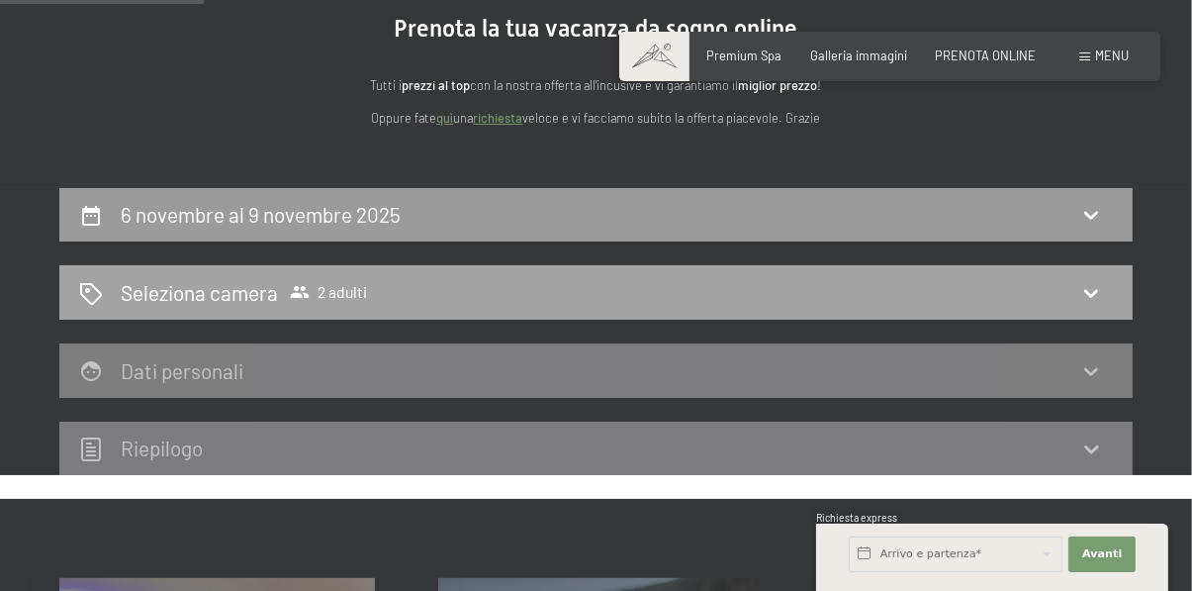
click at [1091, 289] on icon at bounding box center [1091, 293] width 24 height 24
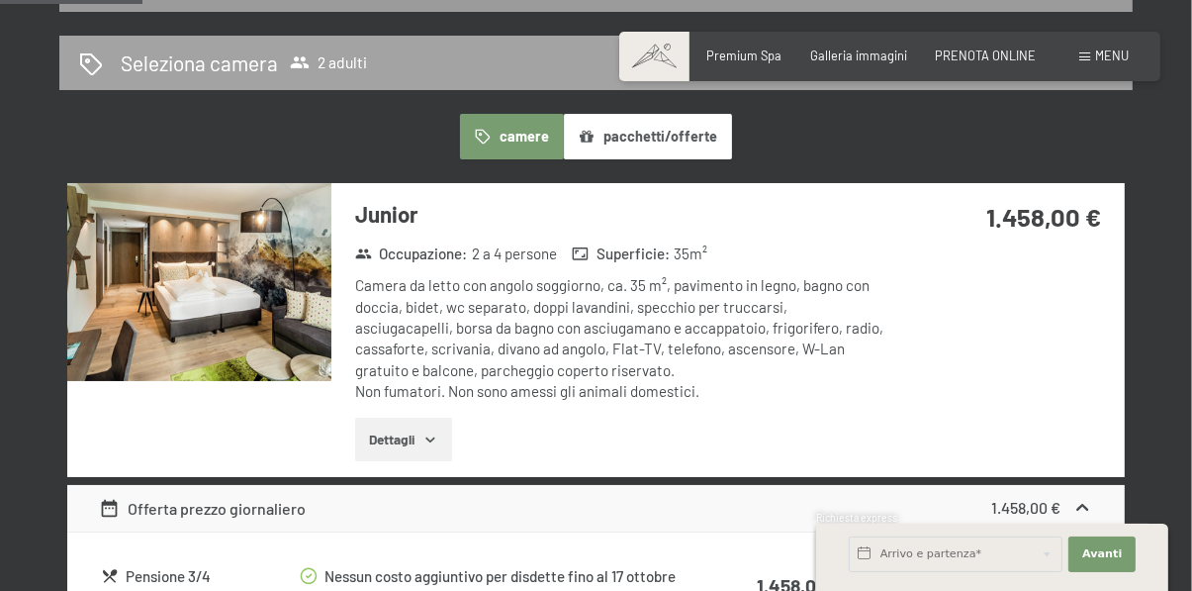
scroll to position [435, 0]
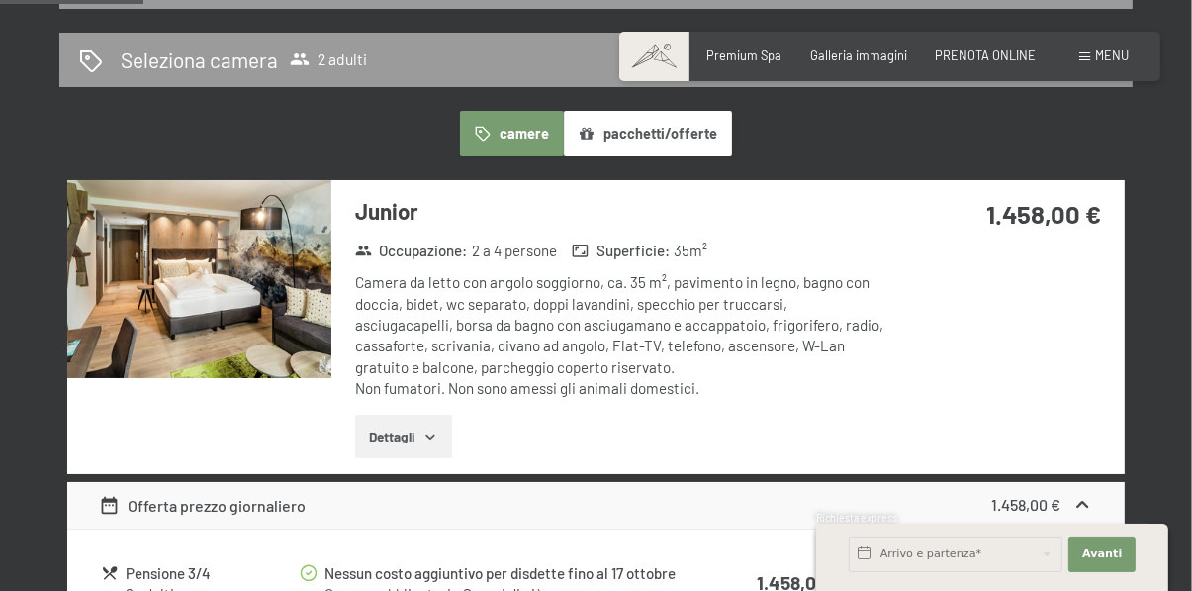
click at [681, 140] on button "pacchetti/offerte" at bounding box center [648, 134] width 168 height 46
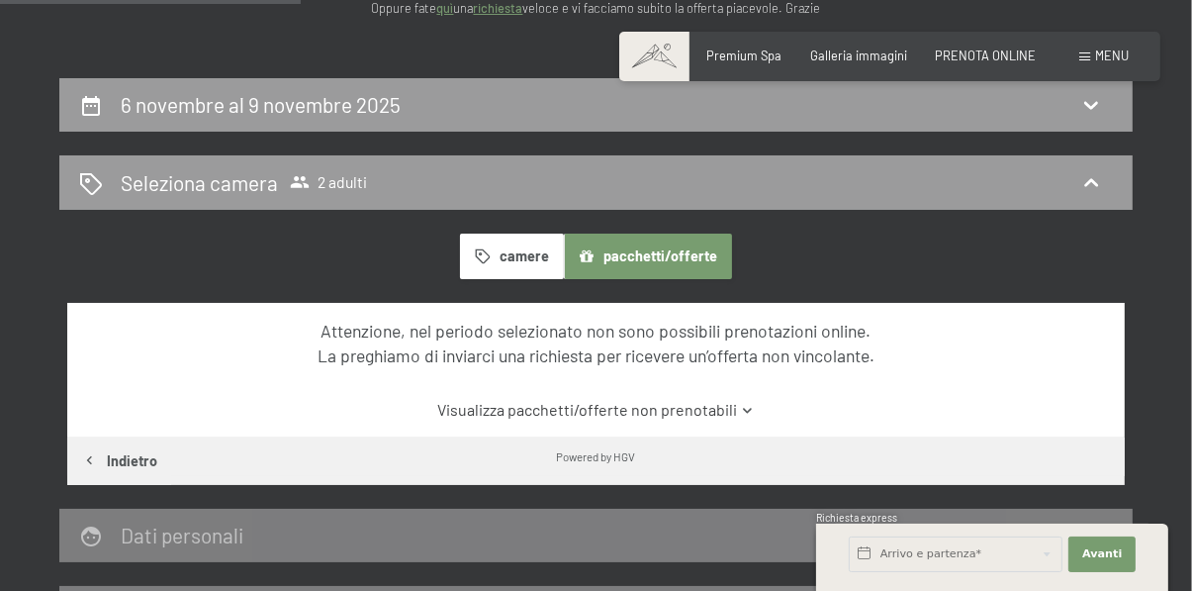
scroll to position [0, 0]
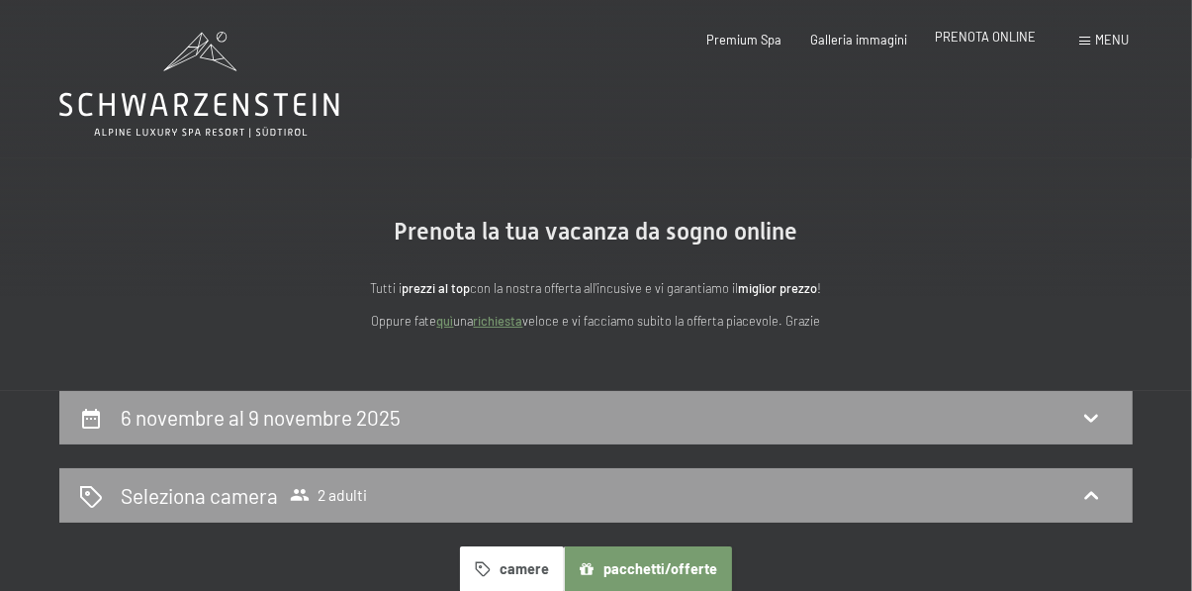
click at [1004, 45] on span "PRENOTA ONLINE" at bounding box center [985, 37] width 101 height 16
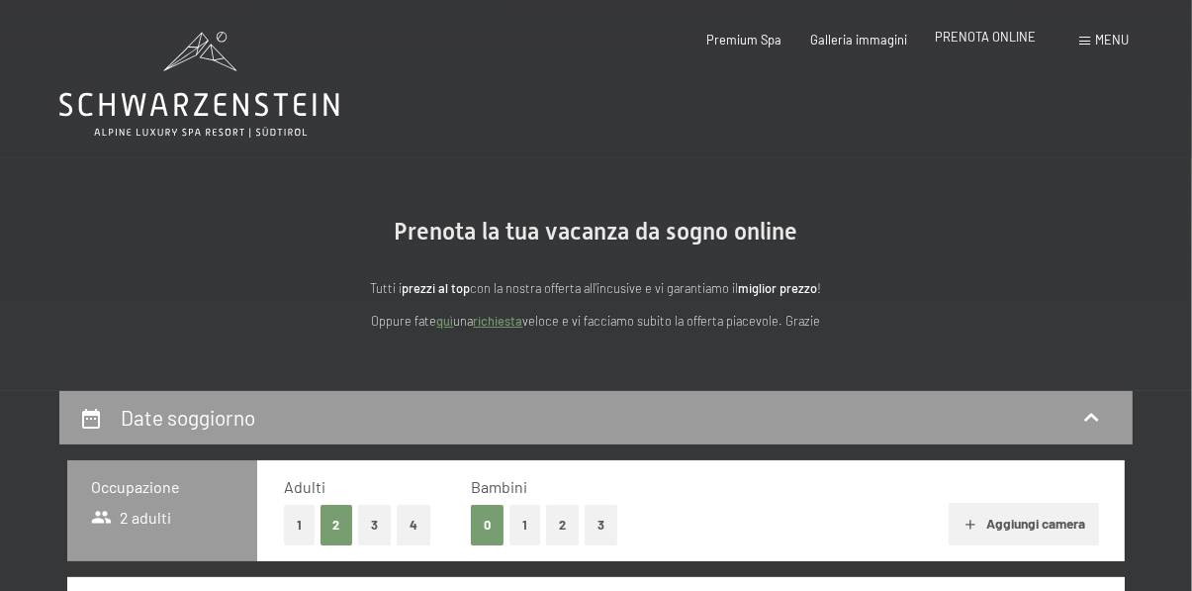
click at [997, 44] on span "PRENOTA ONLINE" at bounding box center [985, 37] width 101 height 16
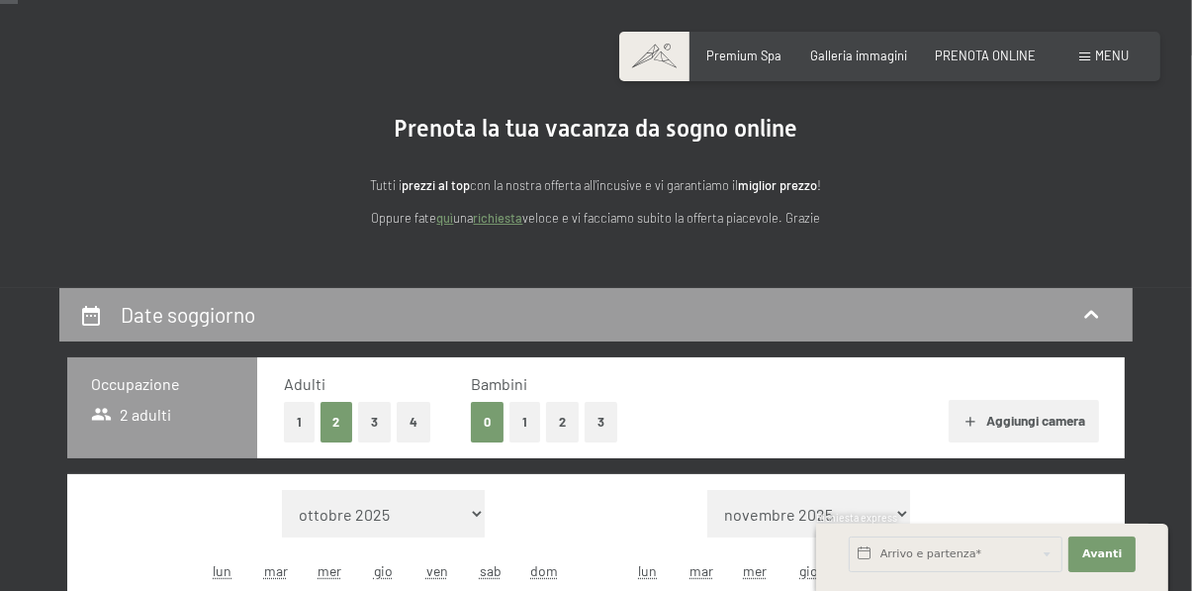
scroll to position [104, 0]
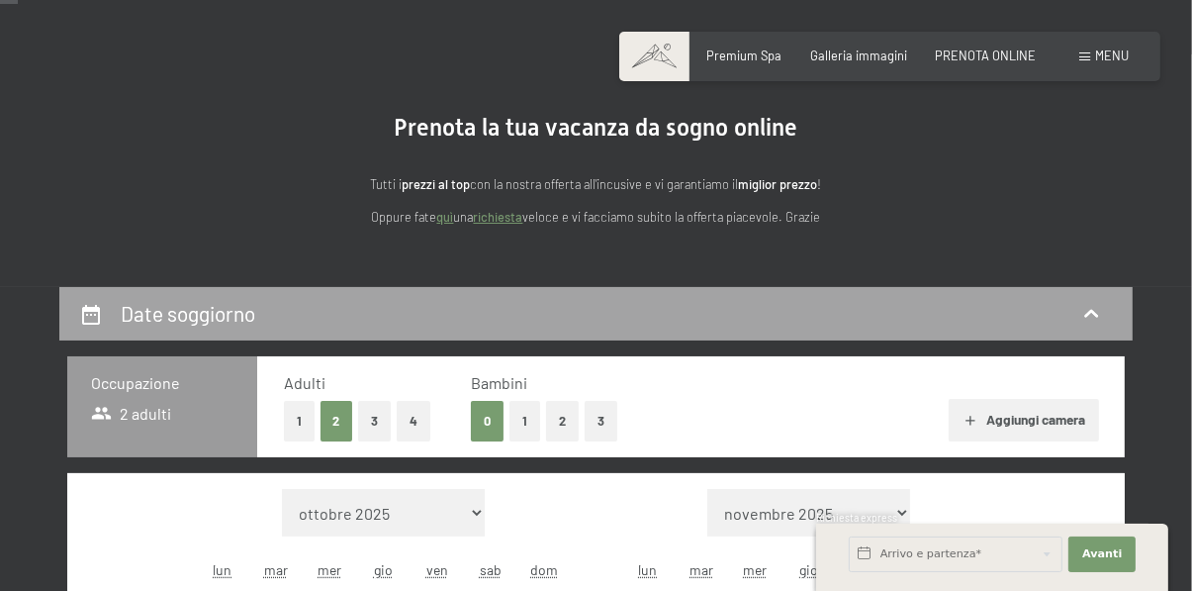
click at [1097, 309] on icon at bounding box center [1091, 314] width 24 height 24
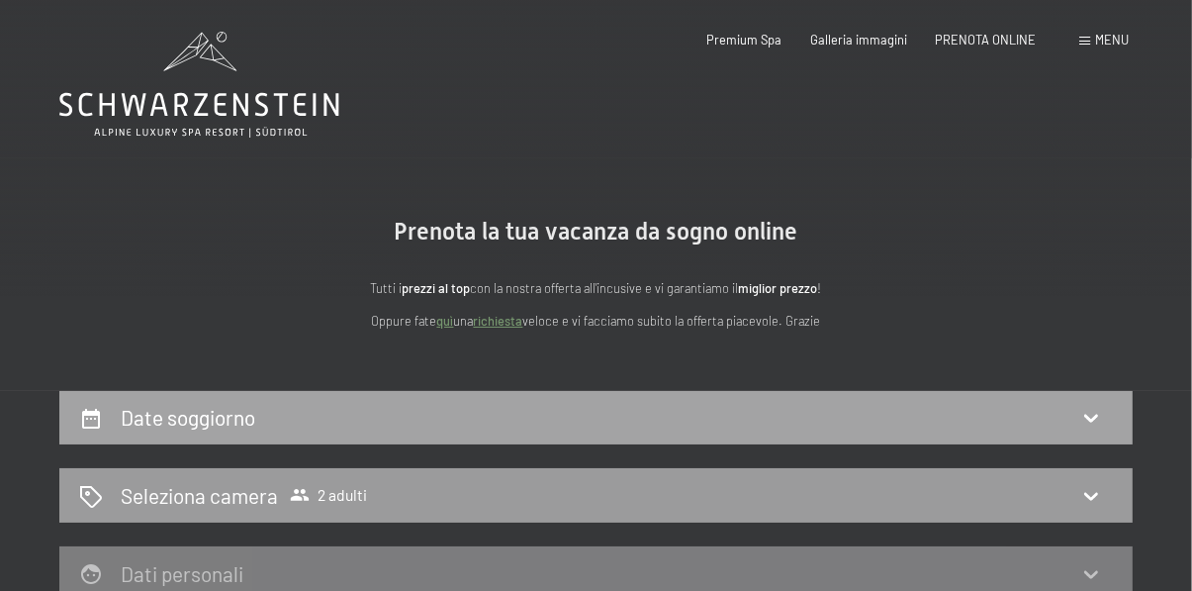
scroll to position [11, 0]
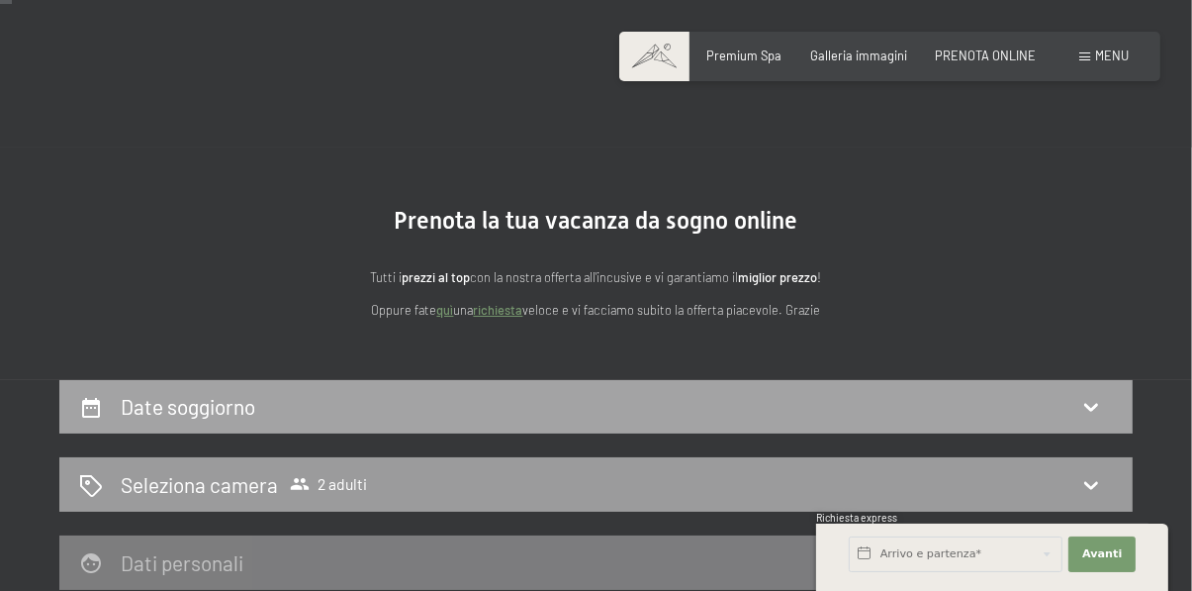
click at [1107, 390] on div "Date soggiorno" at bounding box center [596, 407] width 1074 height 54
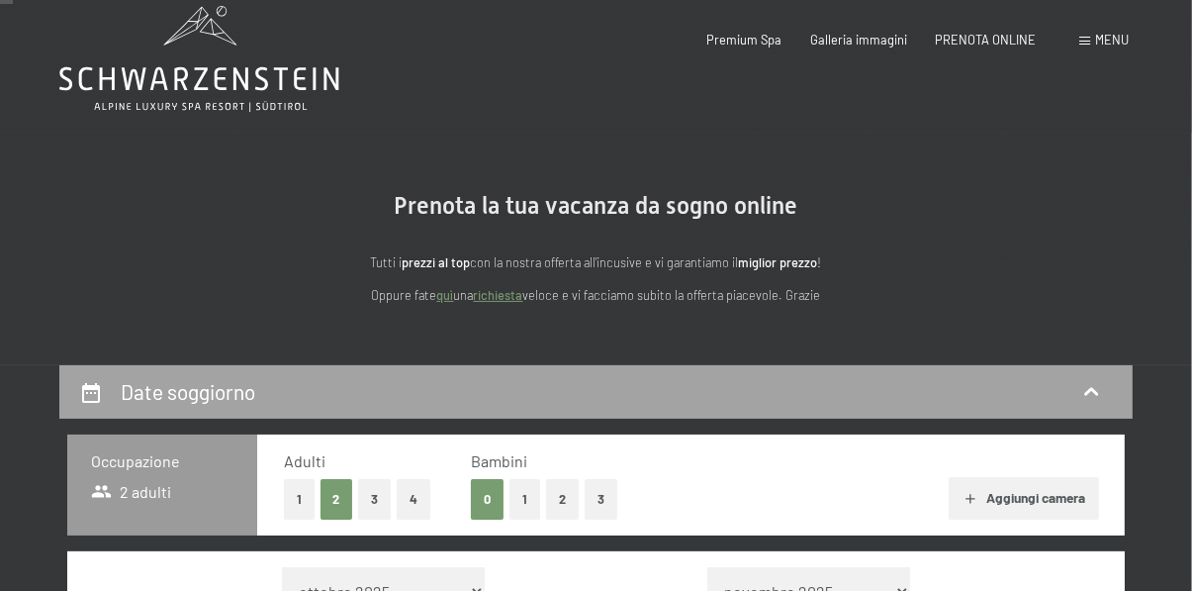
scroll to position [0, 0]
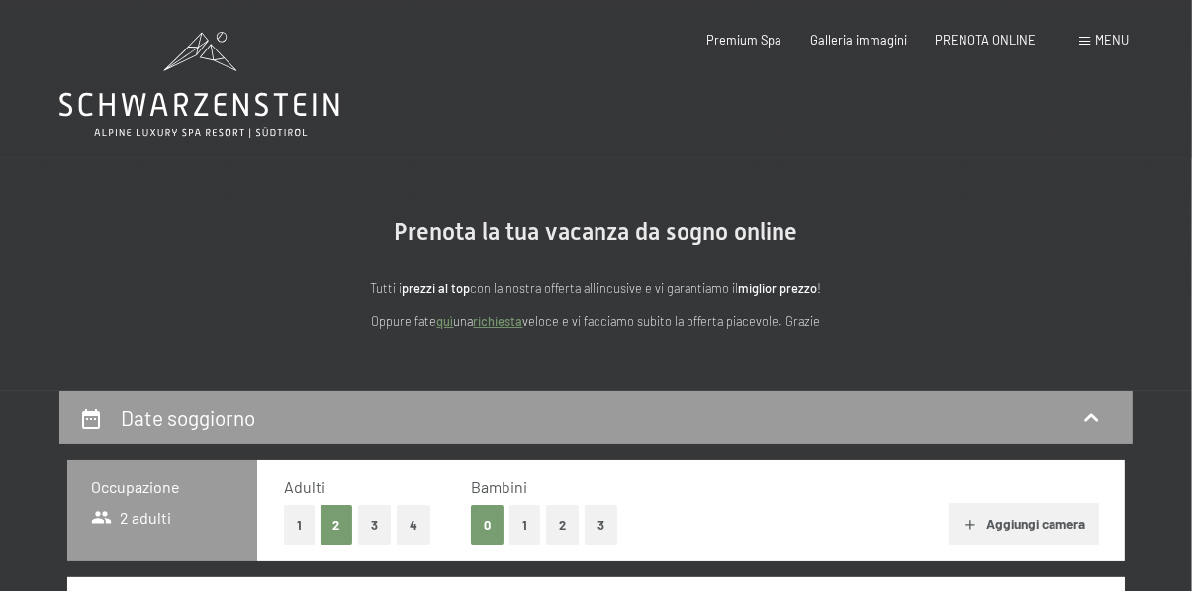
click at [514, 325] on link "richiesta" at bounding box center [498, 321] width 49 height 16
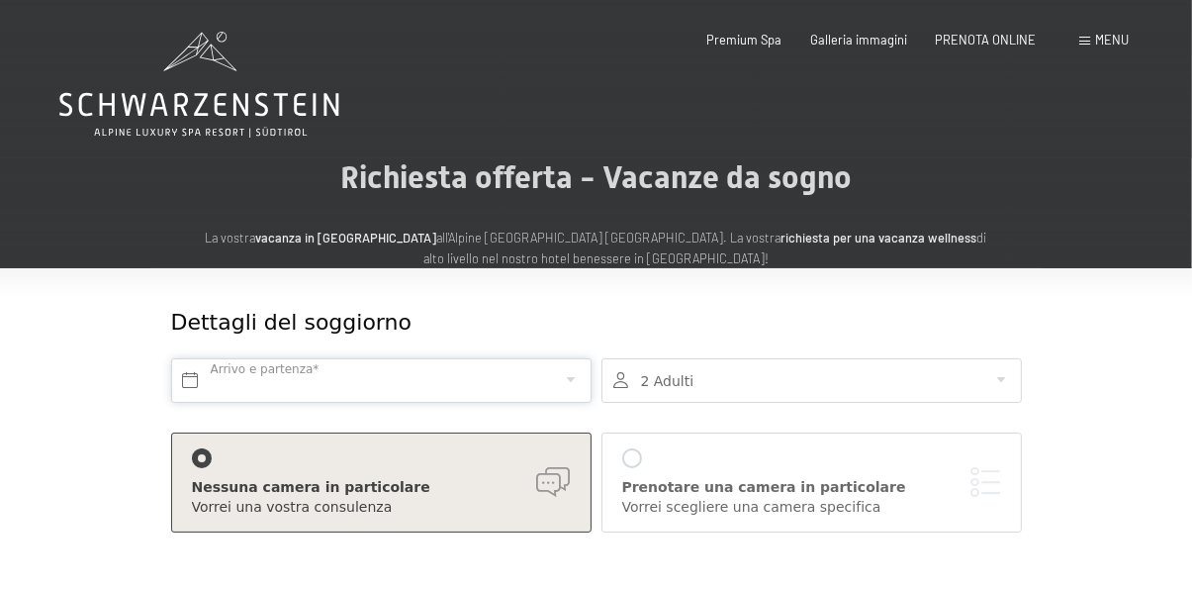
click at [546, 385] on input "text" at bounding box center [381, 380] width 421 height 45
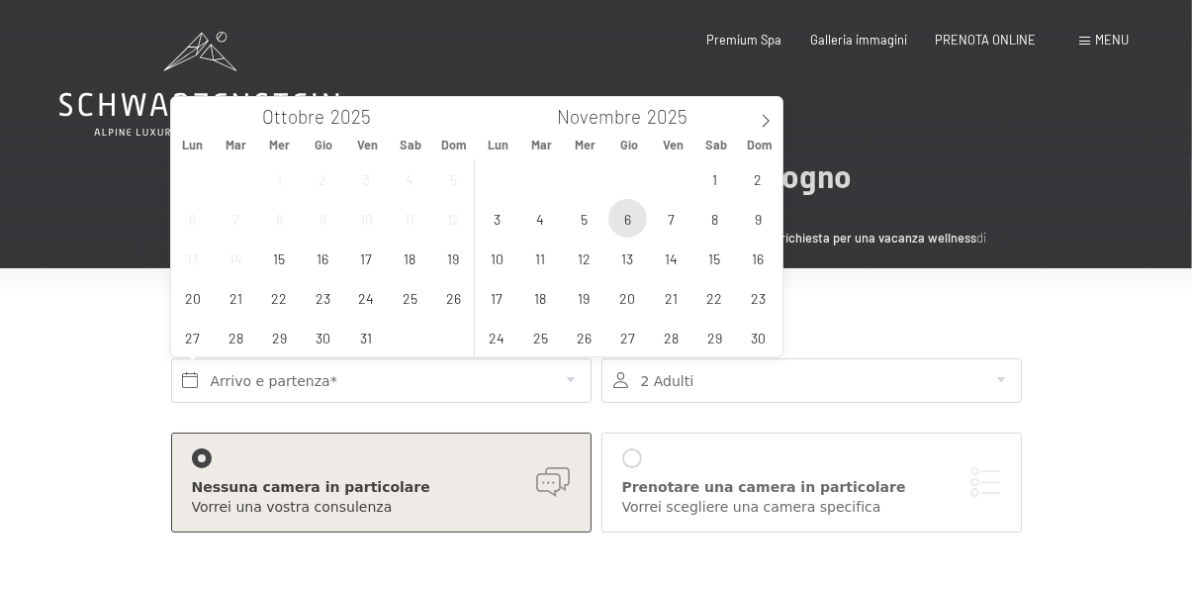
click at [627, 222] on span "6" at bounding box center [627, 218] width 39 height 39
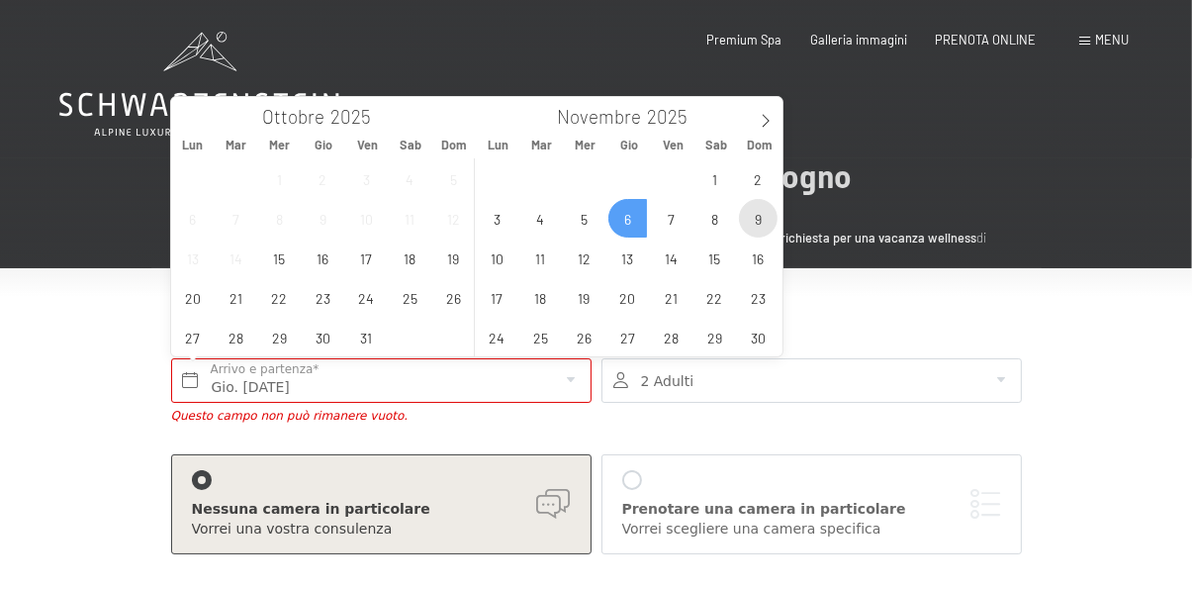
click at [757, 220] on span "9" at bounding box center [758, 218] width 39 height 39
type input "Gio. 06/11/2025 - Dom. 09/11/2025"
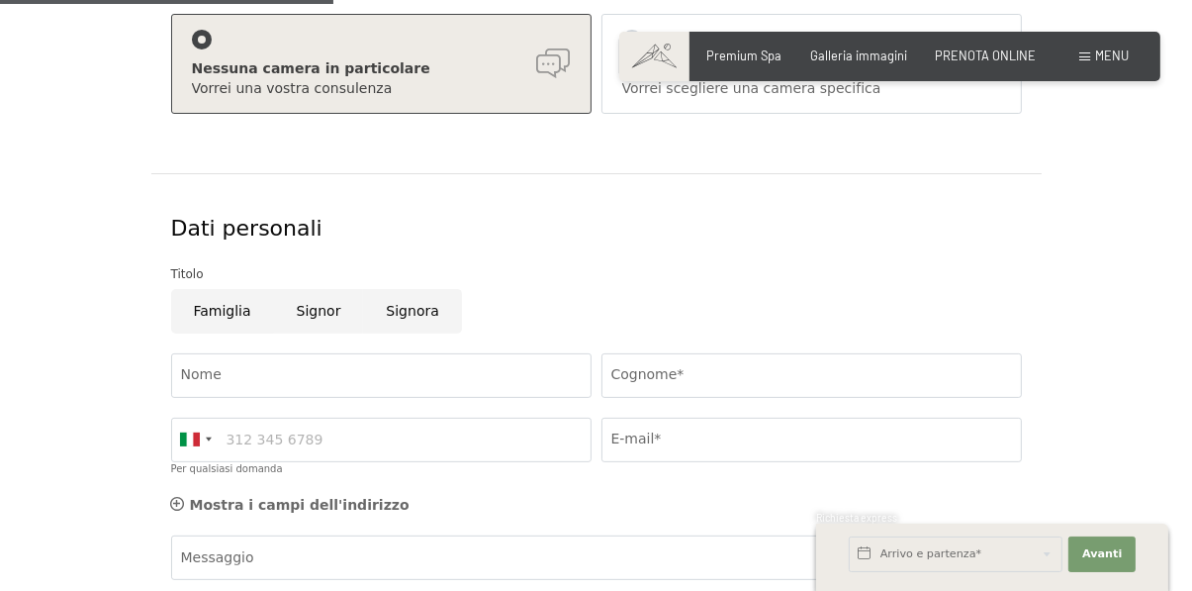
scroll to position [467, 0]
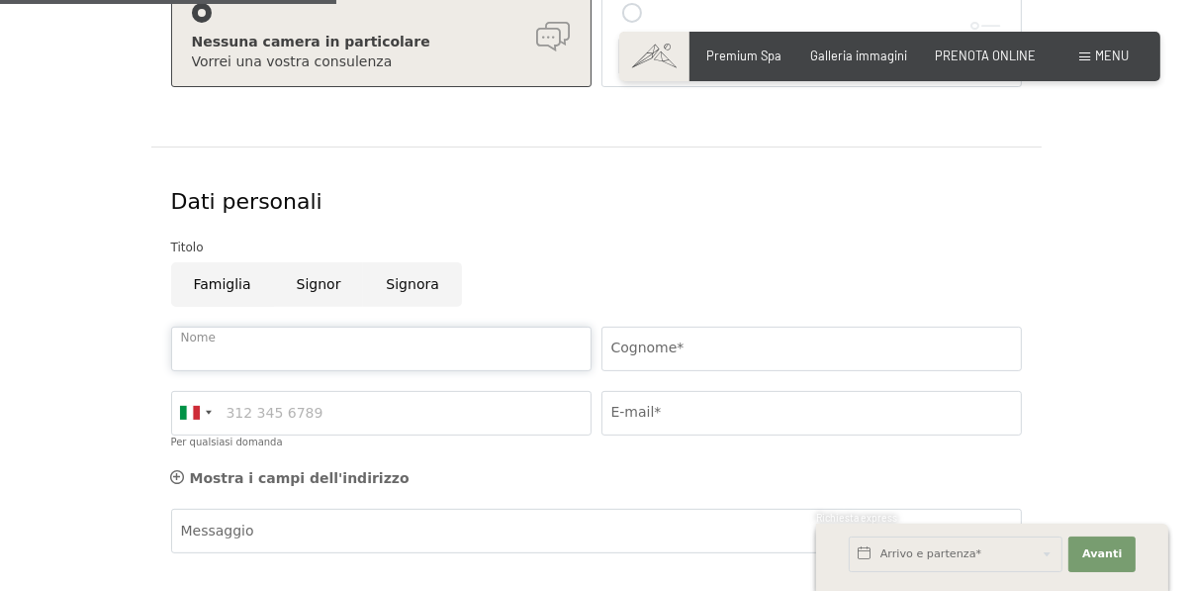
click at [574, 348] on input "Nome" at bounding box center [381, 349] width 421 height 45
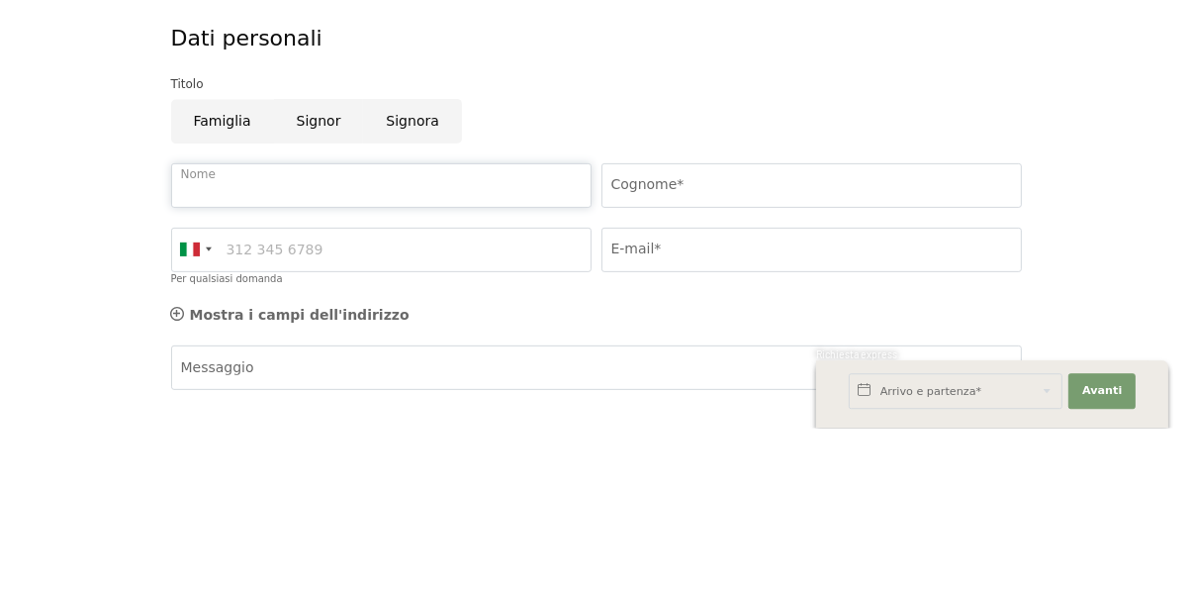
click at [530, 360] on input "Nome" at bounding box center [381, 349] width 421 height 45
type input "Lorenzo"
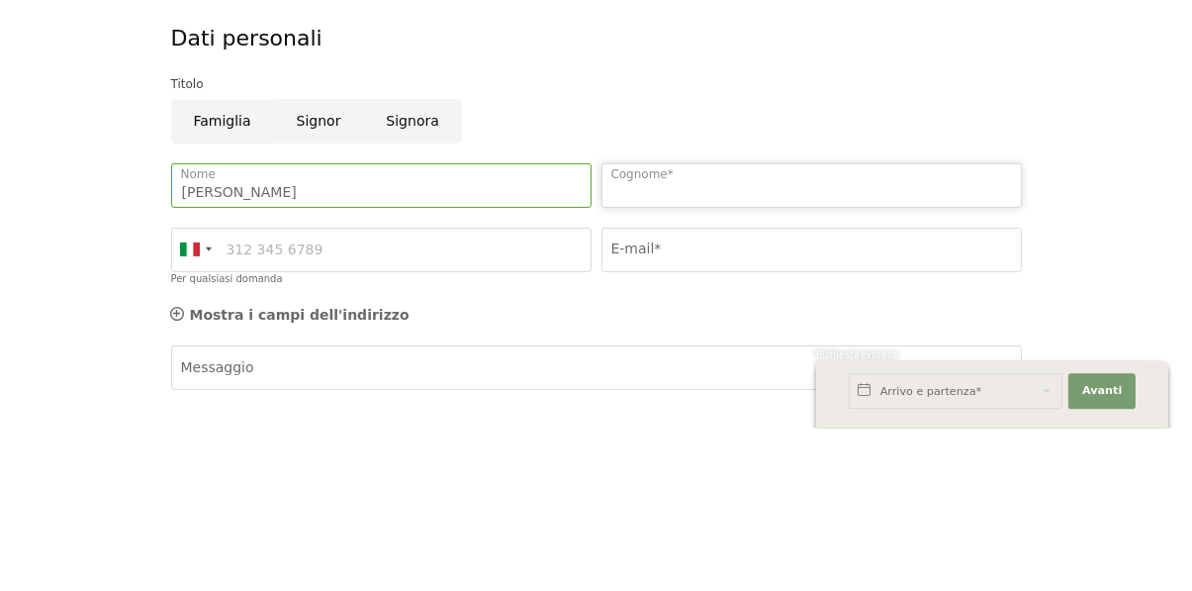
click at [775, 357] on input "Cognome*" at bounding box center [812, 349] width 421 height 45
type input "Colotti"
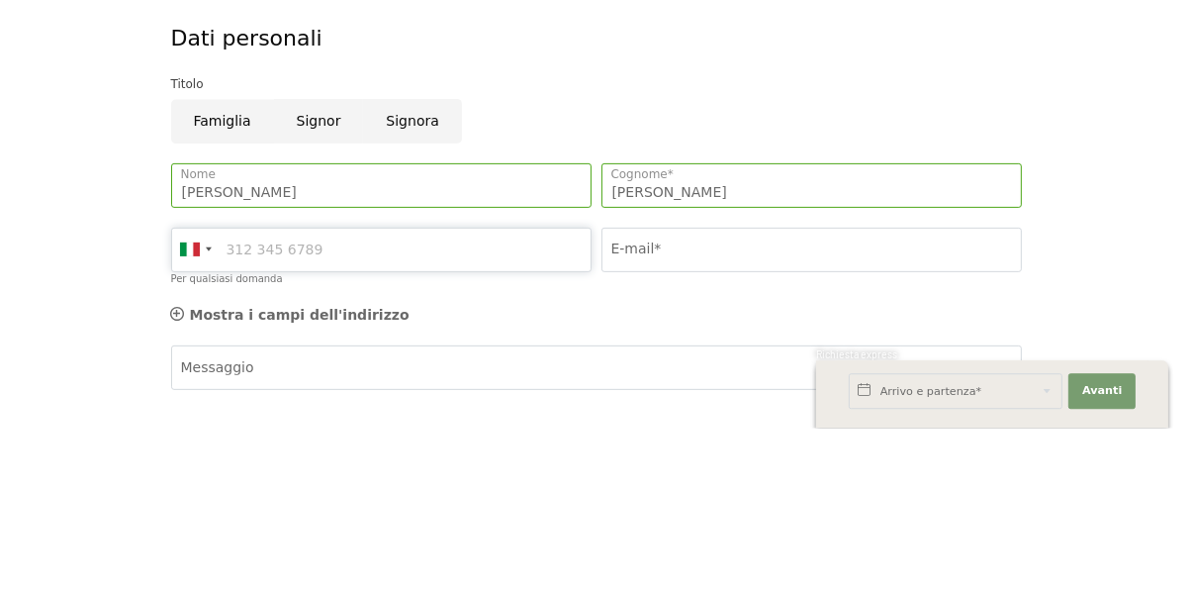
click at [554, 406] on input "Per qualsiasi domanda" at bounding box center [381, 413] width 421 height 45
type input "3393779947"
click at [752, 420] on input "E-mail*" at bounding box center [812, 413] width 421 height 45
type input "Lorenzocolotti@hotmail.it"
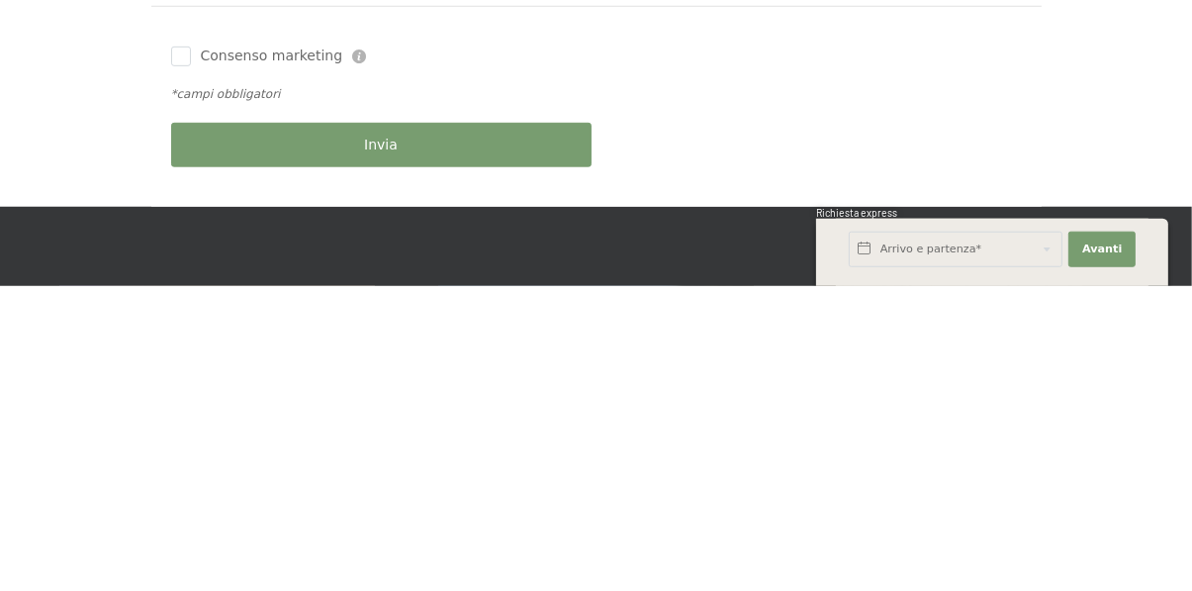
scroll to position [756, 0]
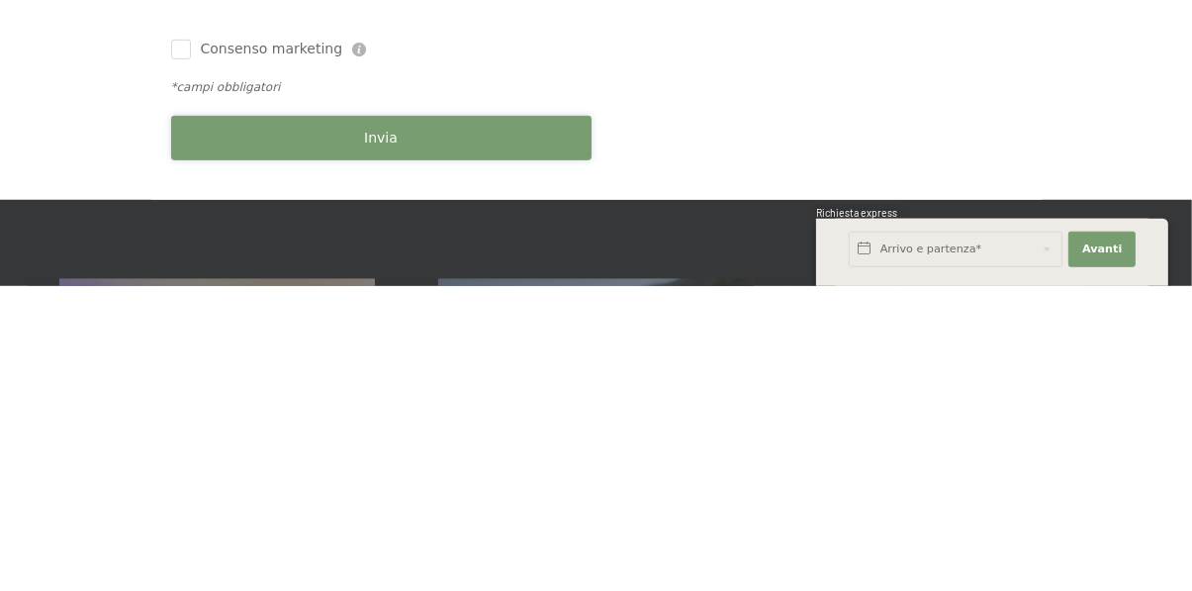
click at [575, 438] on button "Invia" at bounding box center [381, 443] width 421 height 45
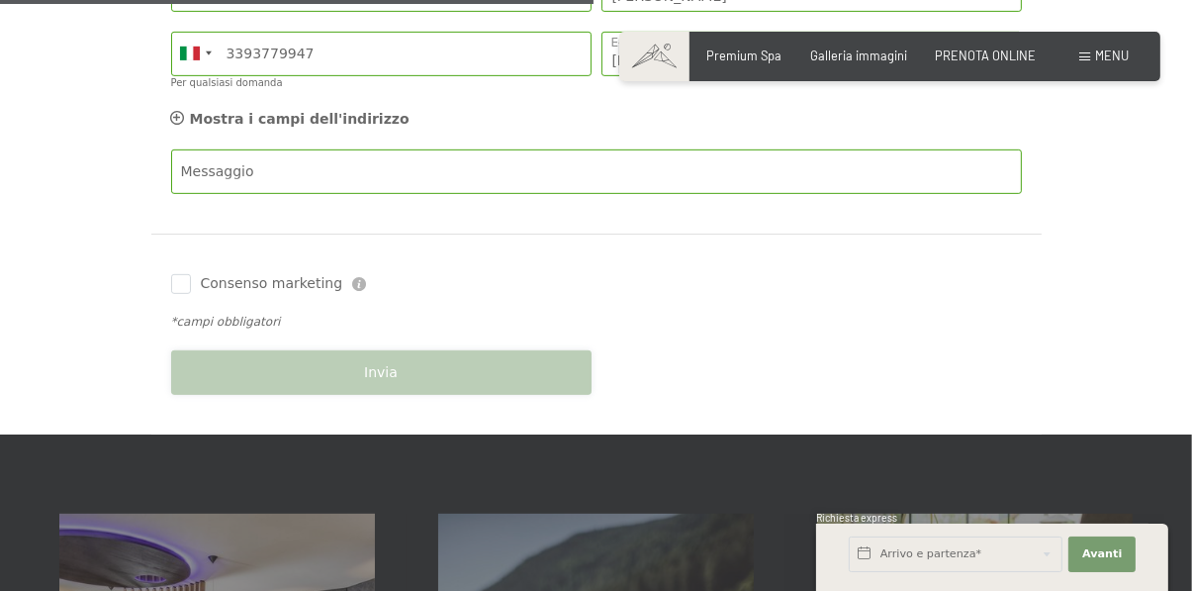
scroll to position [839, 0]
